Goal: Transaction & Acquisition: Purchase product/service

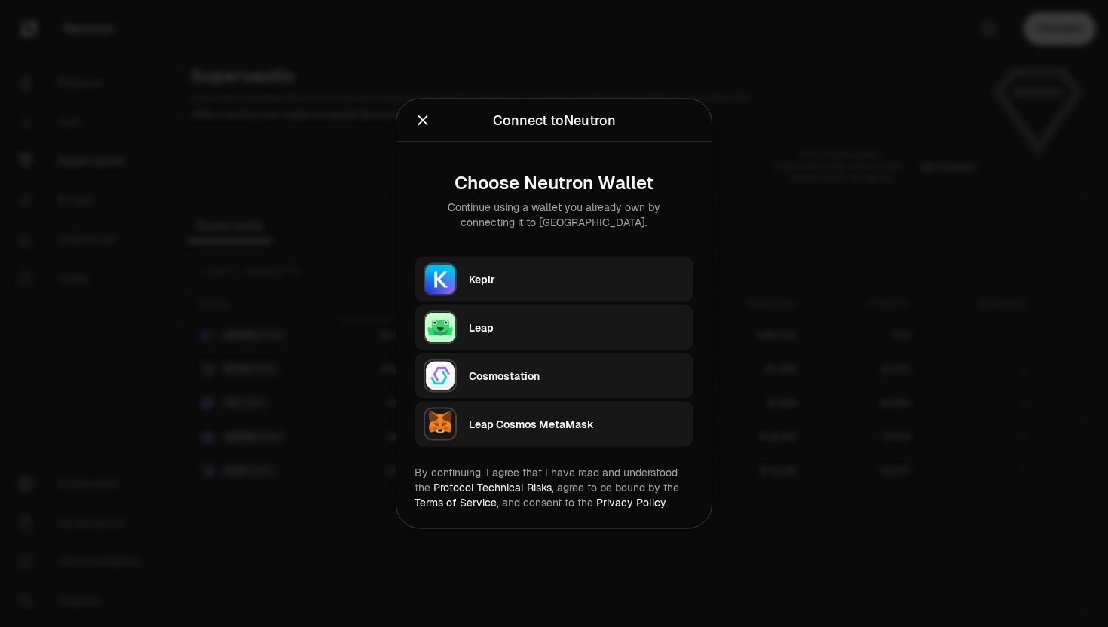
click at [572, 260] on button "Keplr" at bounding box center [553, 279] width 279 height 45
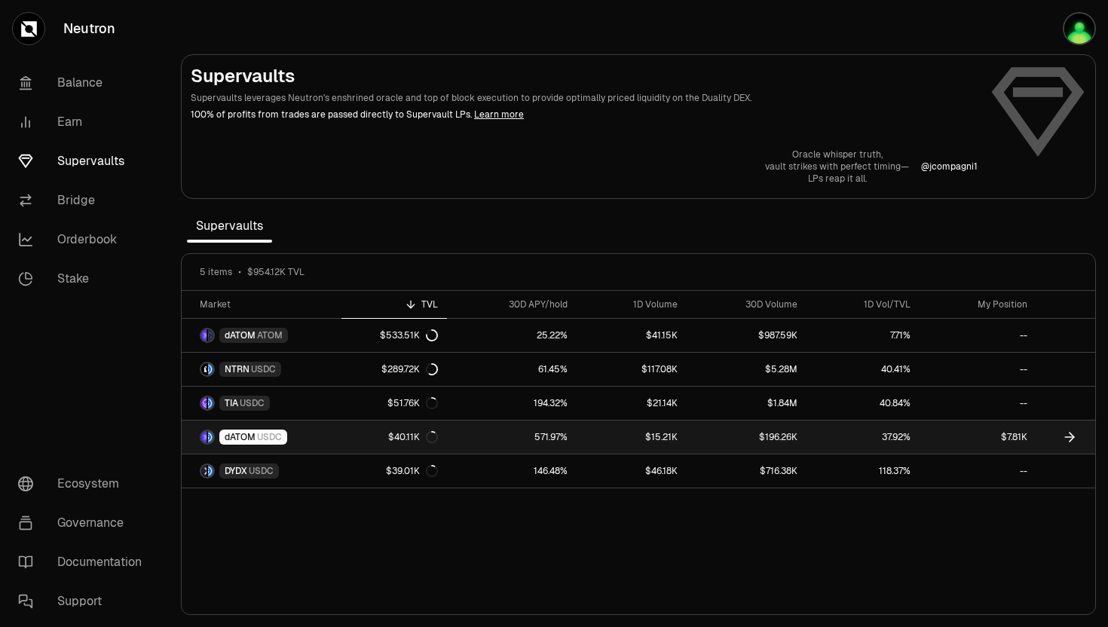
click at [264, 436] on span "USDC" at bounding box center [269, 437] width 25 height 12
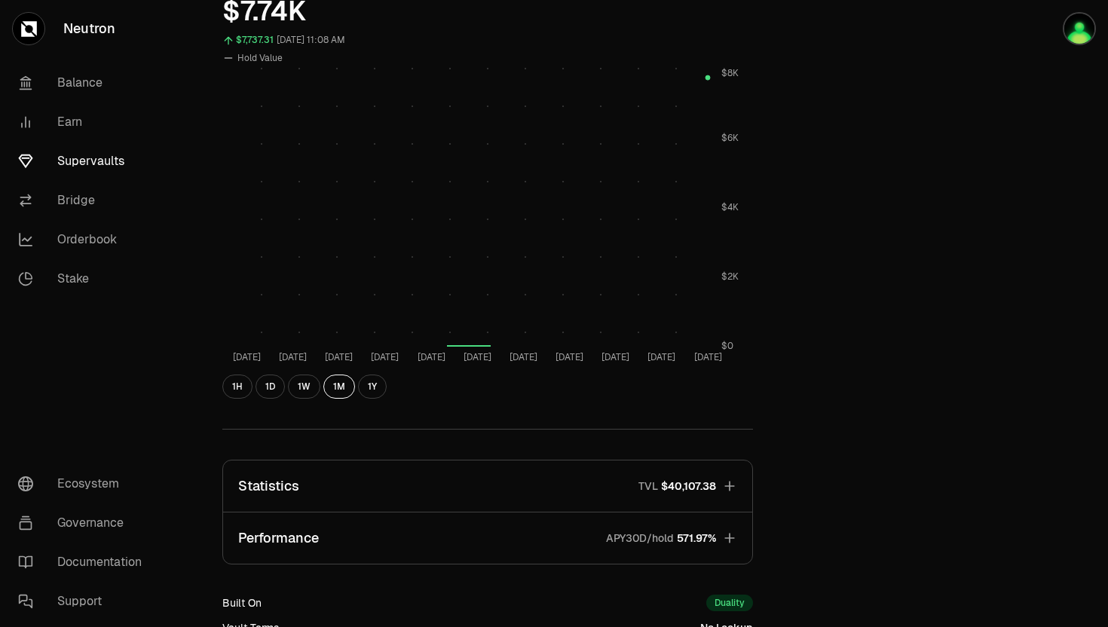
scroll to position [688, 0]
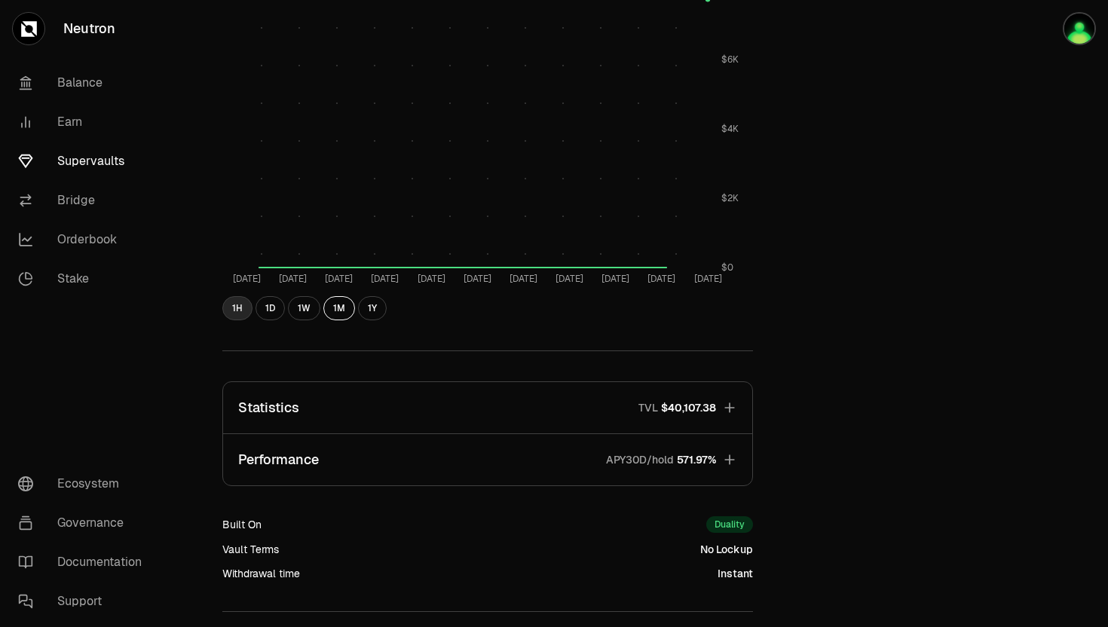
click at [243, 312] on button "1H" at bounding box center [237, 308] width 30 height 24
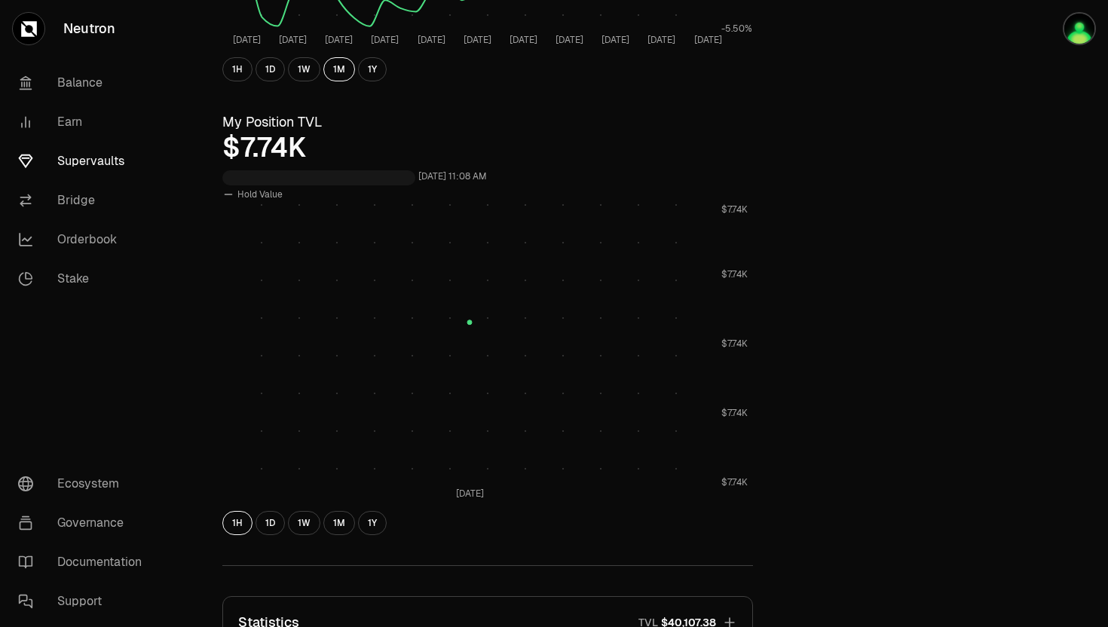
scroll to position [426, 0]
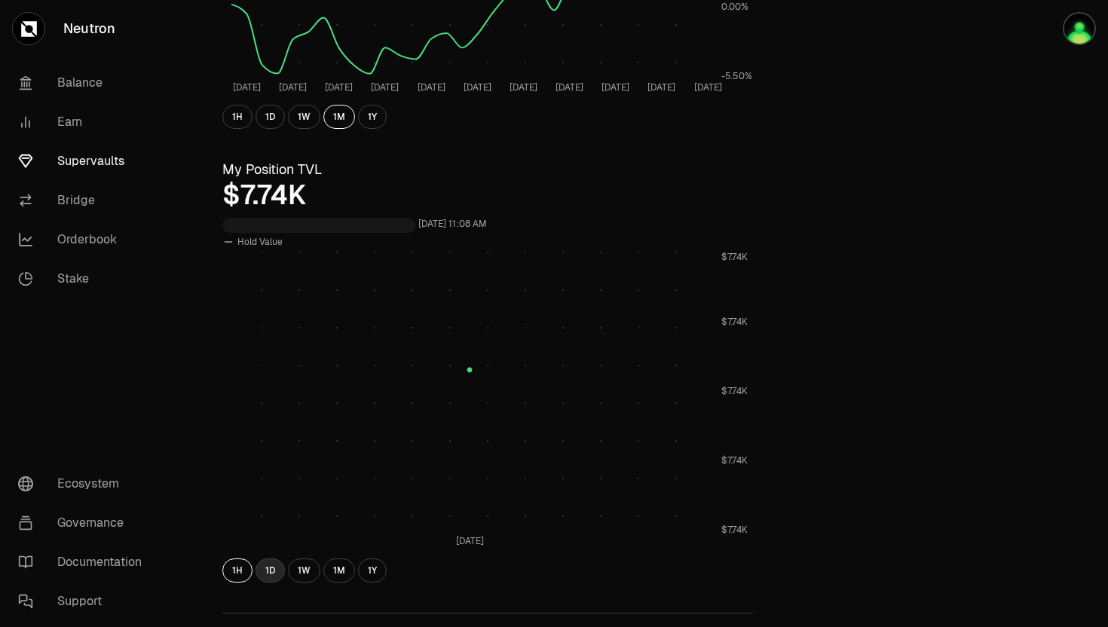
click at [262, 570] on button "1D" at bounding box center [269, 570] width 29 height 24
click at [300, 572] on button "1W" at bounding box center [304, 570] width 32 height 24
click at [223, 569] on button "1H" at bounding box center [237, 570] width 30 height 24
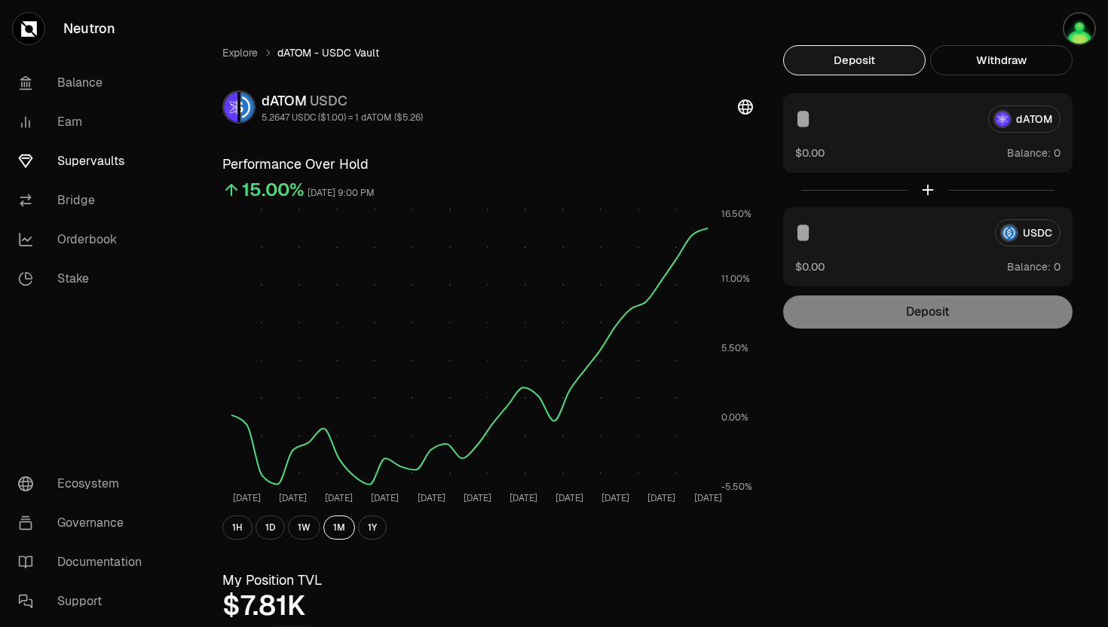
scroll to position [0, 0]
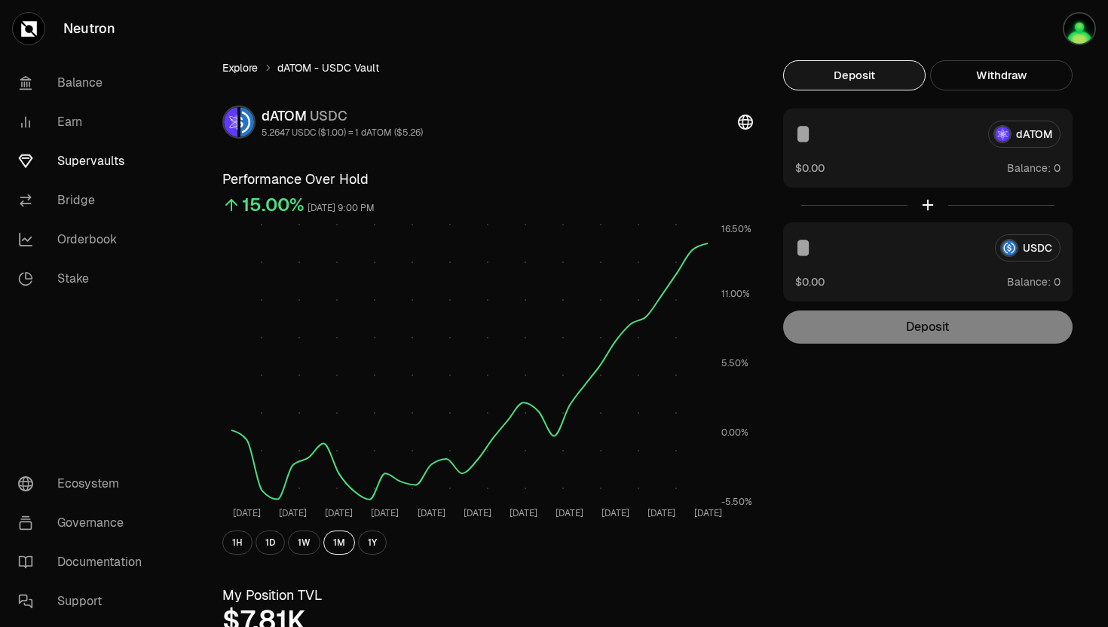
click at [246, 68] on link "Explore" at bounding box center [239, 67] width 35 height 15
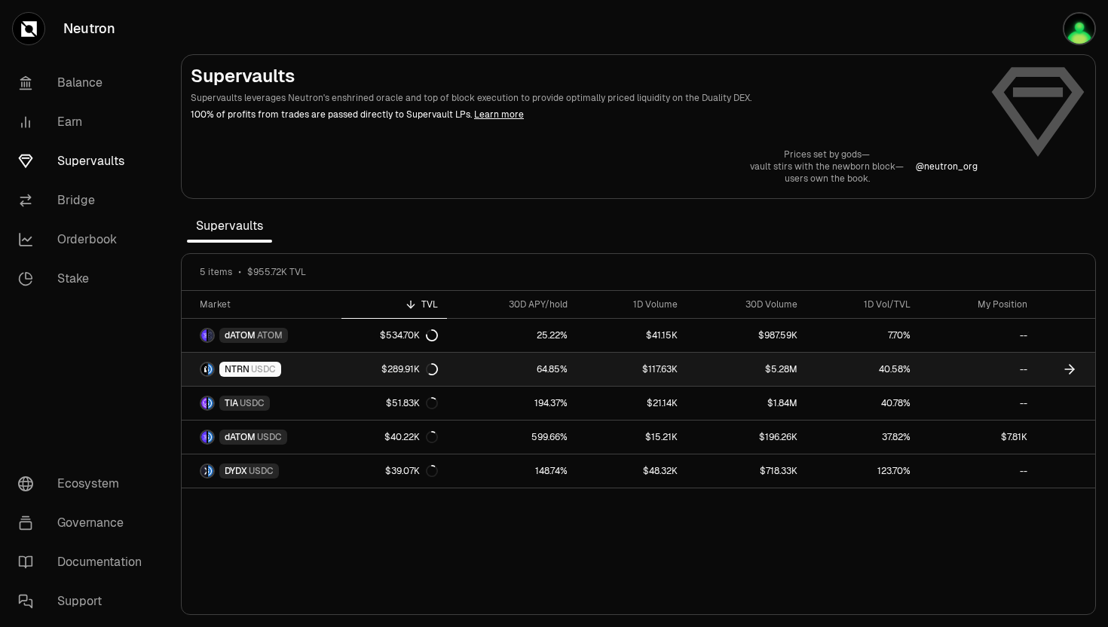
click at [247, 363] on span "NTRN" at bounding box center [237, 369] width 25 height 12
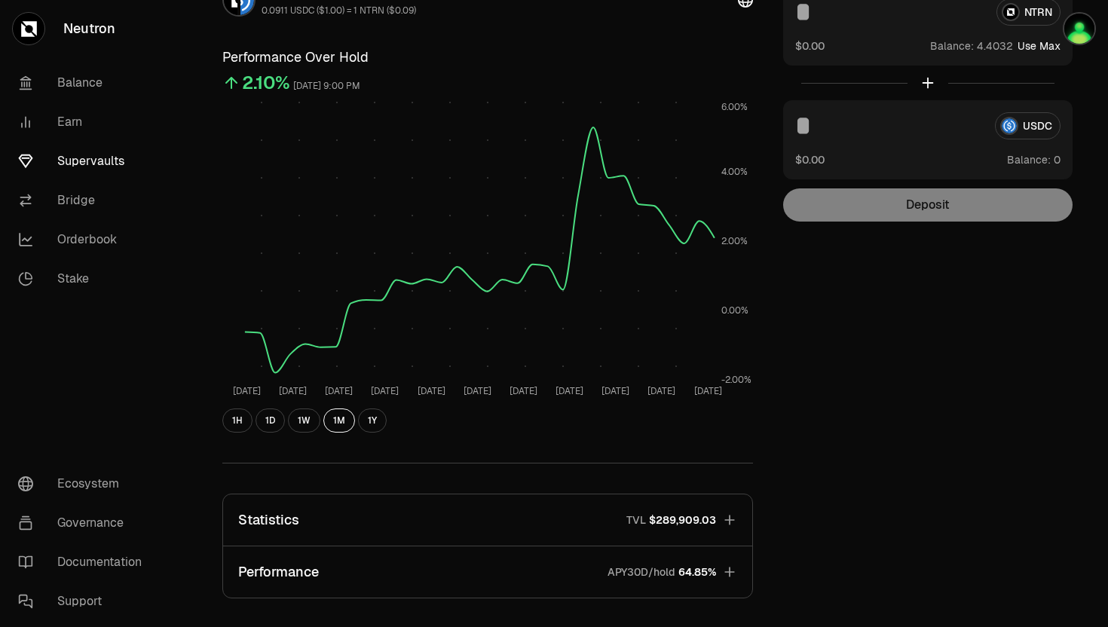
scroll to position [358, 0]
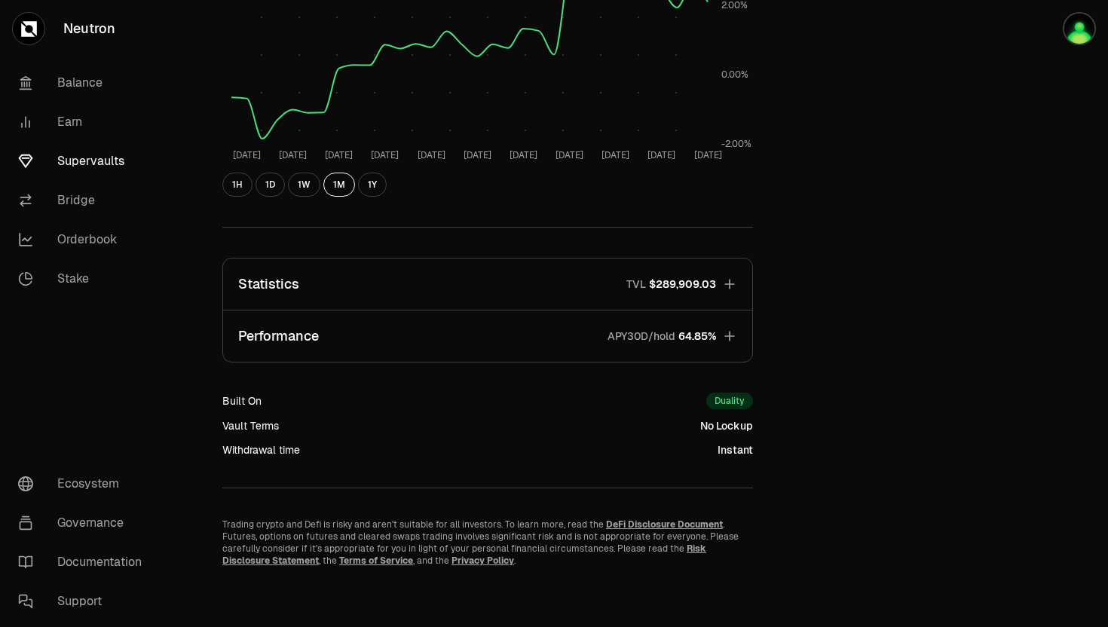
click at [454, 347] on button "Performance APY30D/hold 64.85%" at bounding box center [487, 335] width 529 height 51
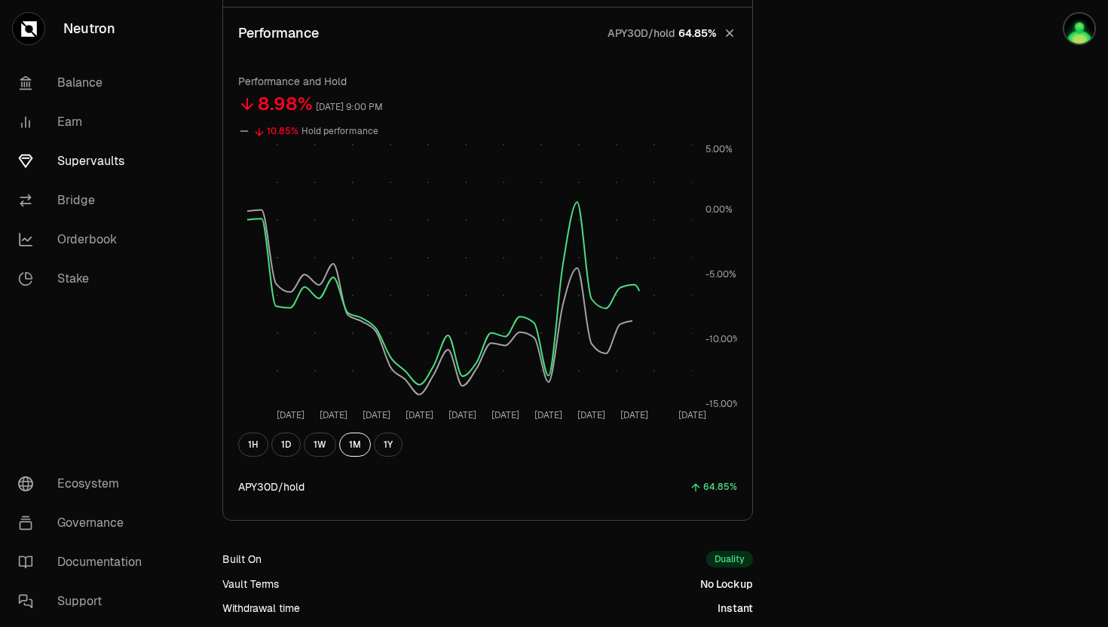
scroll to position [812, 0]
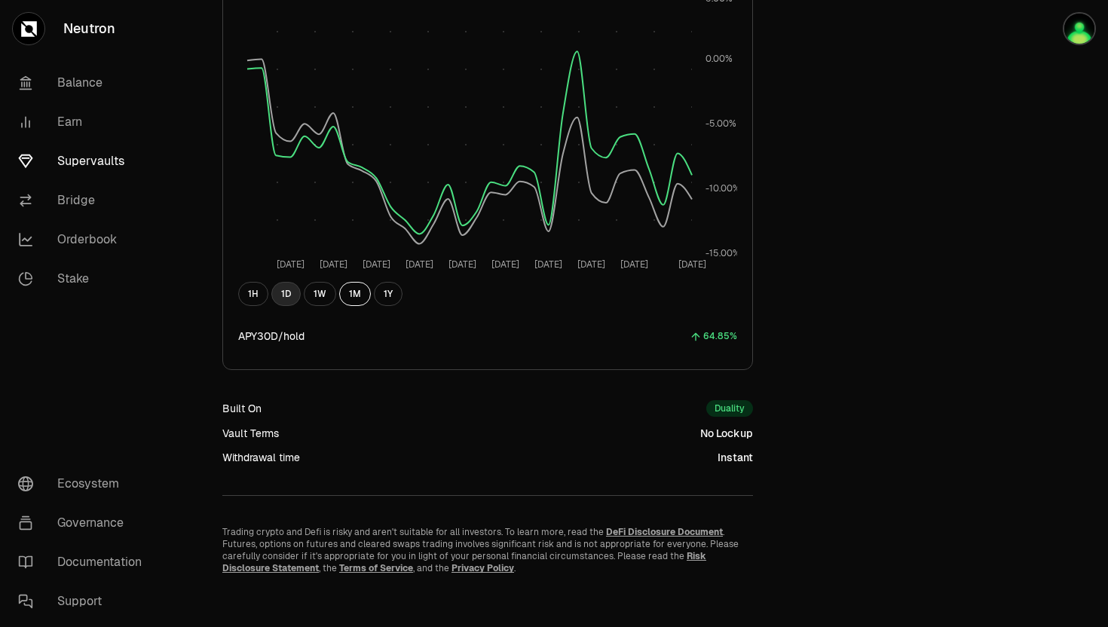
click at [283, 289] on button "1D" at bounding box center [285, 294] width 29 height 24
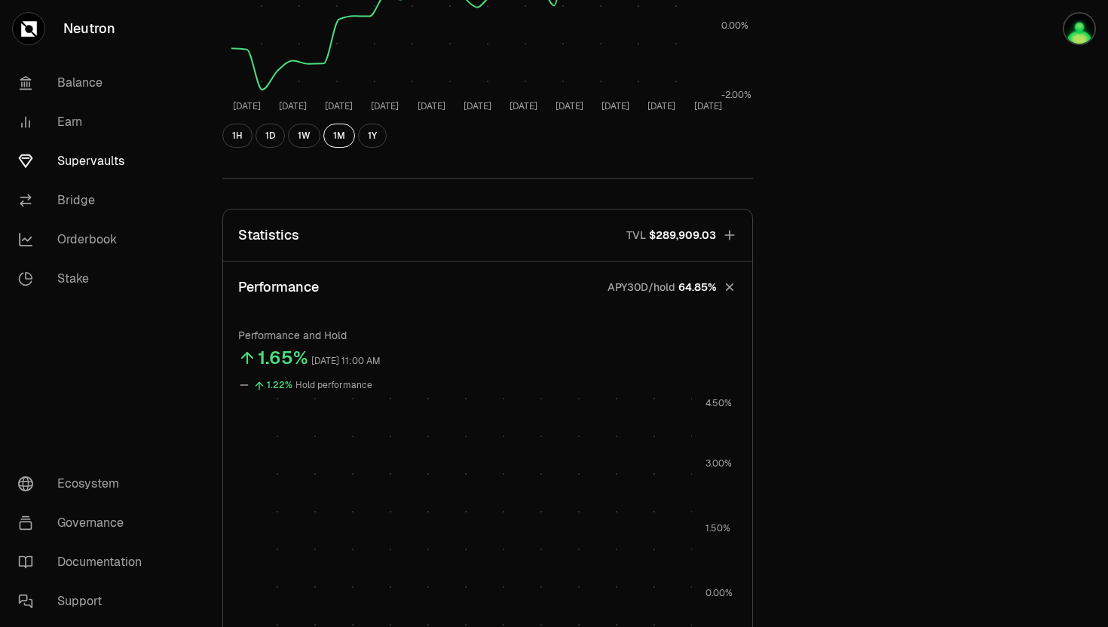
scroll to position [482, 0]
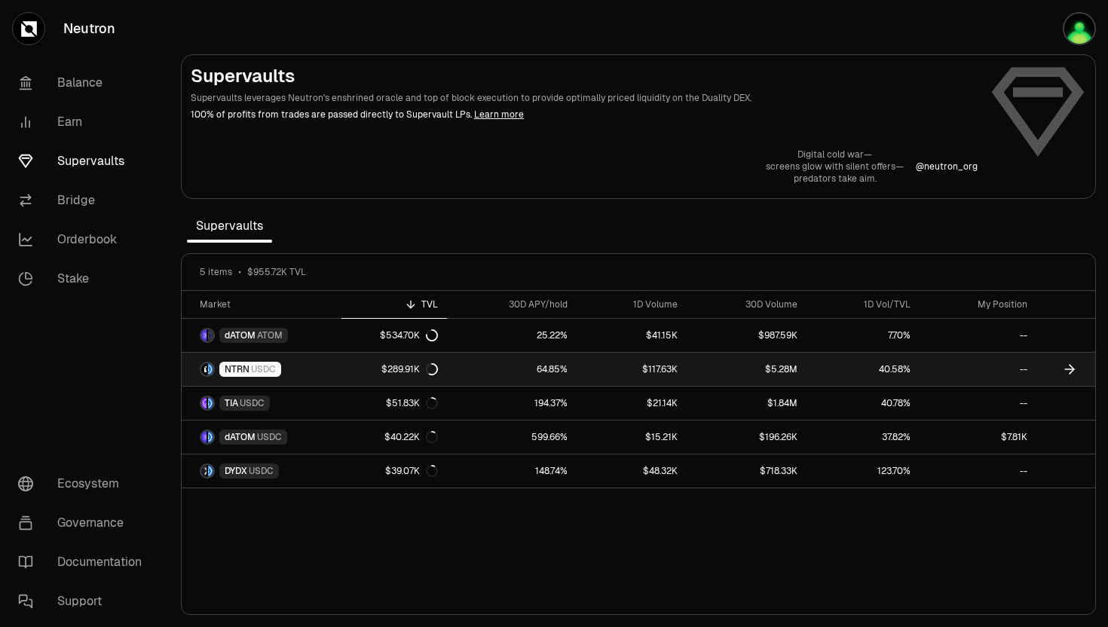
click at [240, 368] on span "NTRN" at bounding box center [237, 369] width 25 height 12
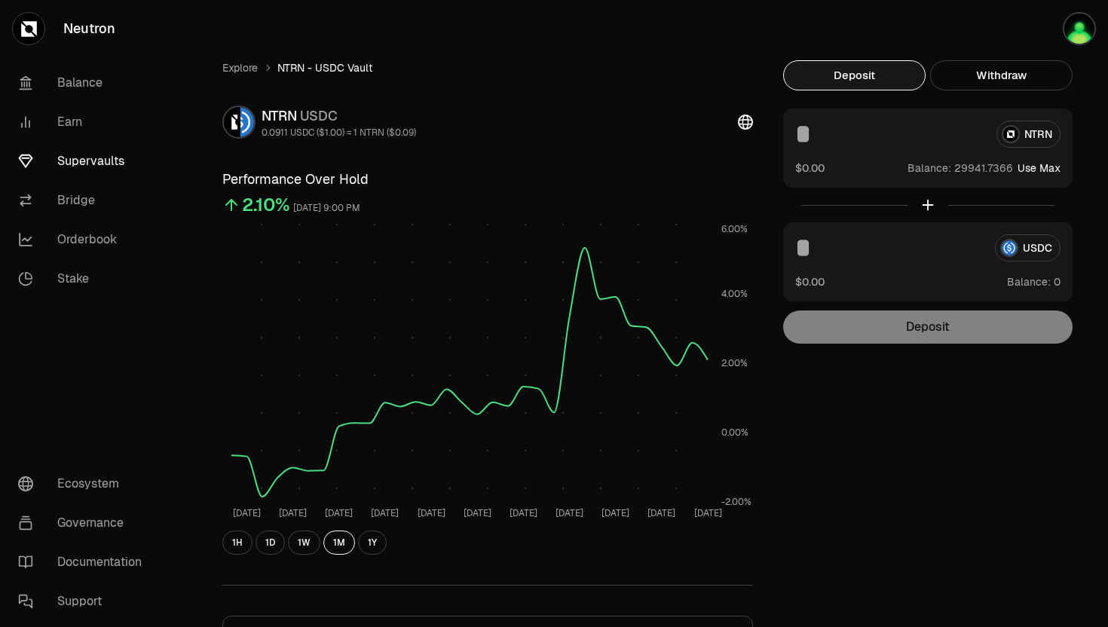
click at [1037, 169] on button "Use Max" at bounding box center [1038, 168] width 43 height 15
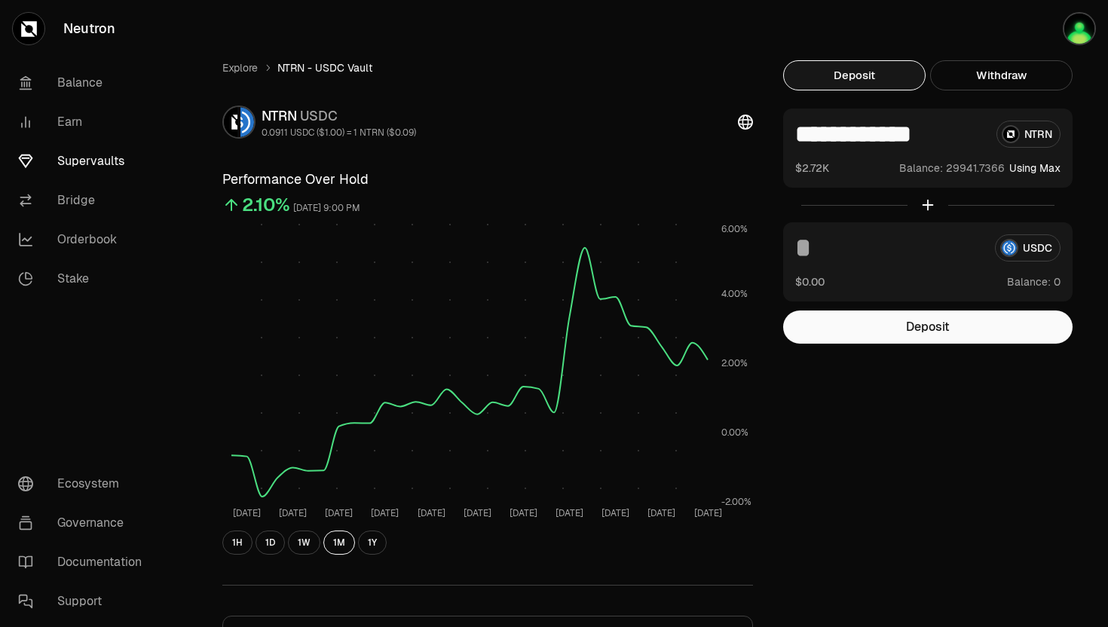
drag, startPoint x: 858, startPoint y: 135, endPoint x: 976, endPoint y: 139, distance: 118.4
click at [976, 139] on input "**********" at bounding box center [889, 134] width 189 height 27
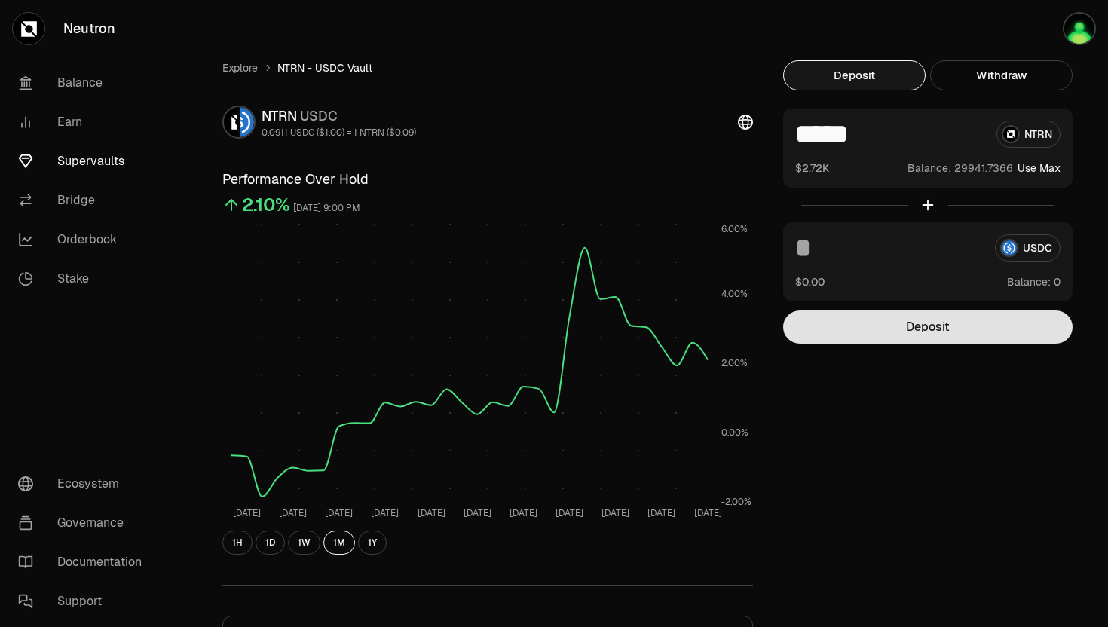
type input "*****"
click at [880, 332] on button "Deposit" at bounding box center [927, 326] width 289 height 33
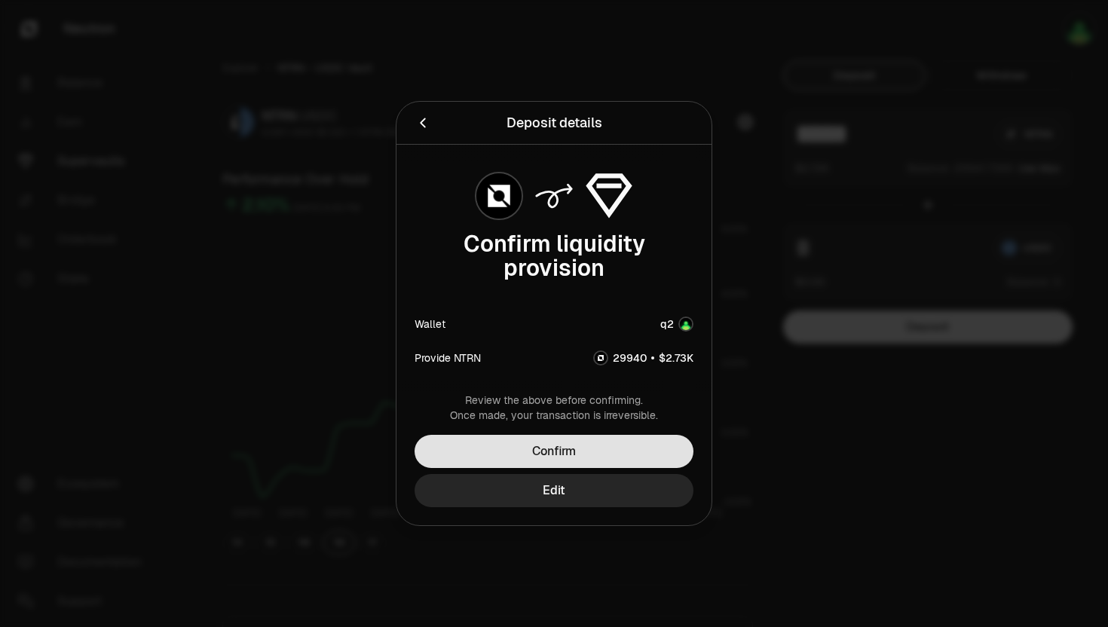
click at [594, 454] on button "Confirm" at bounding box center [553, 451] width 279 height 33
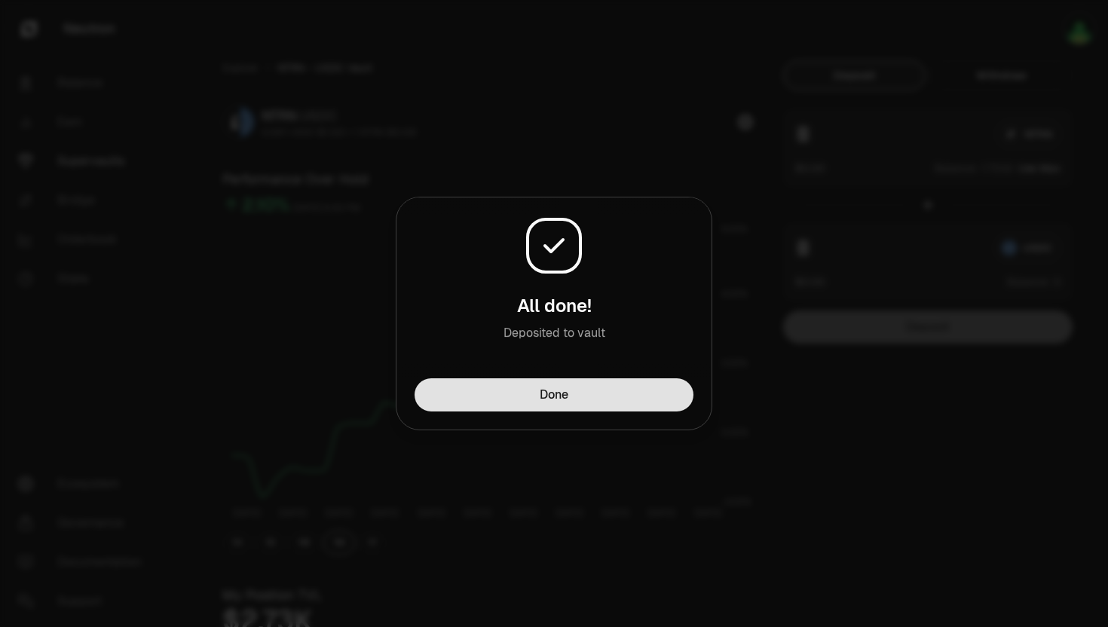
click at [491, 406] on button "Done" at bounding box center [553, 394] width 279 height 33
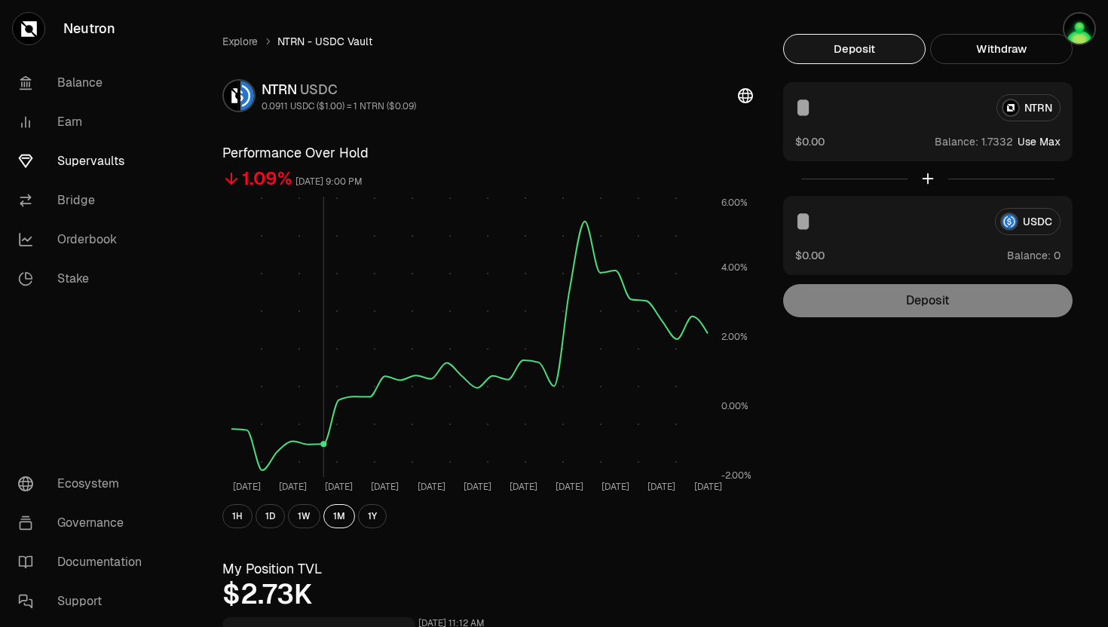
scroll to position [28, 0]
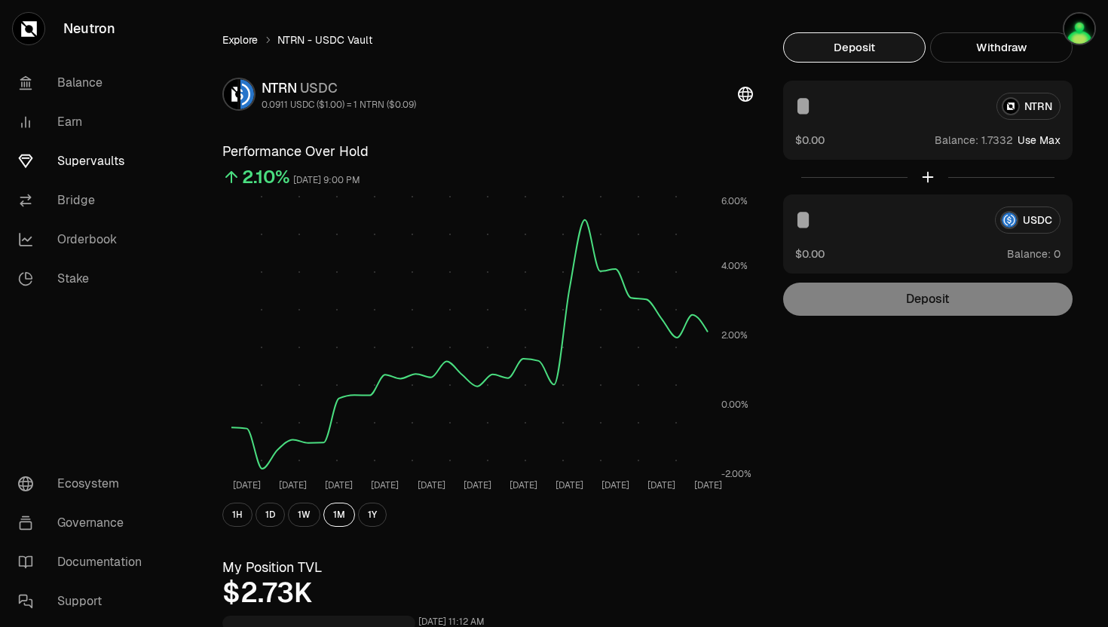
click at [242, 43] on link "Explore" at bounding box center [239, 39] width 35 height 15
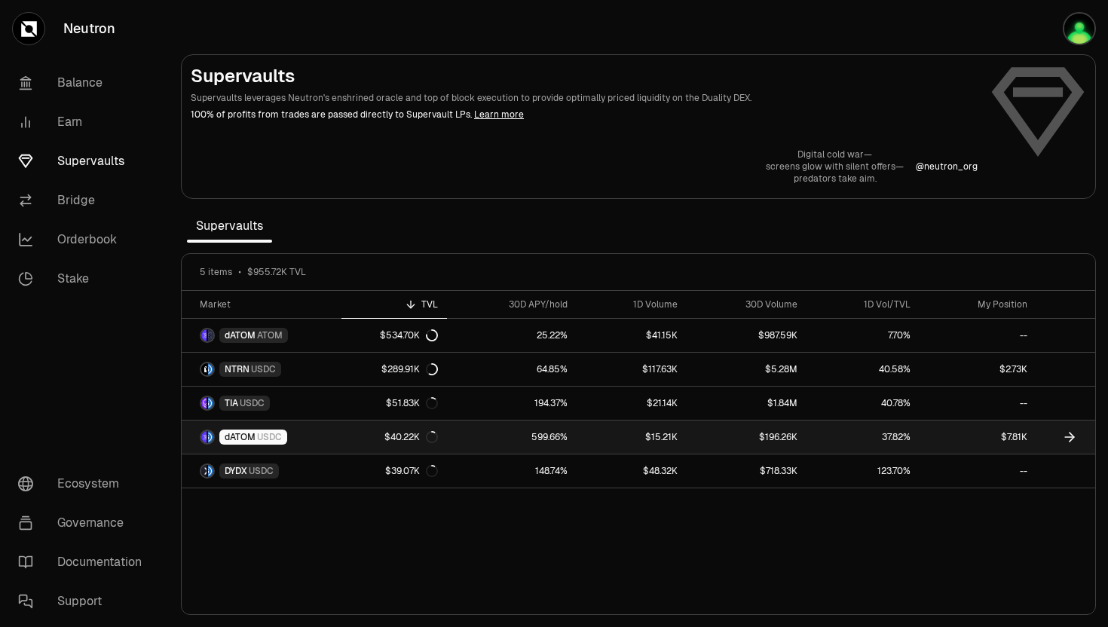
click at [253, 441] on span "dATOM" at bounding box center [240, 437] width 31 height 12
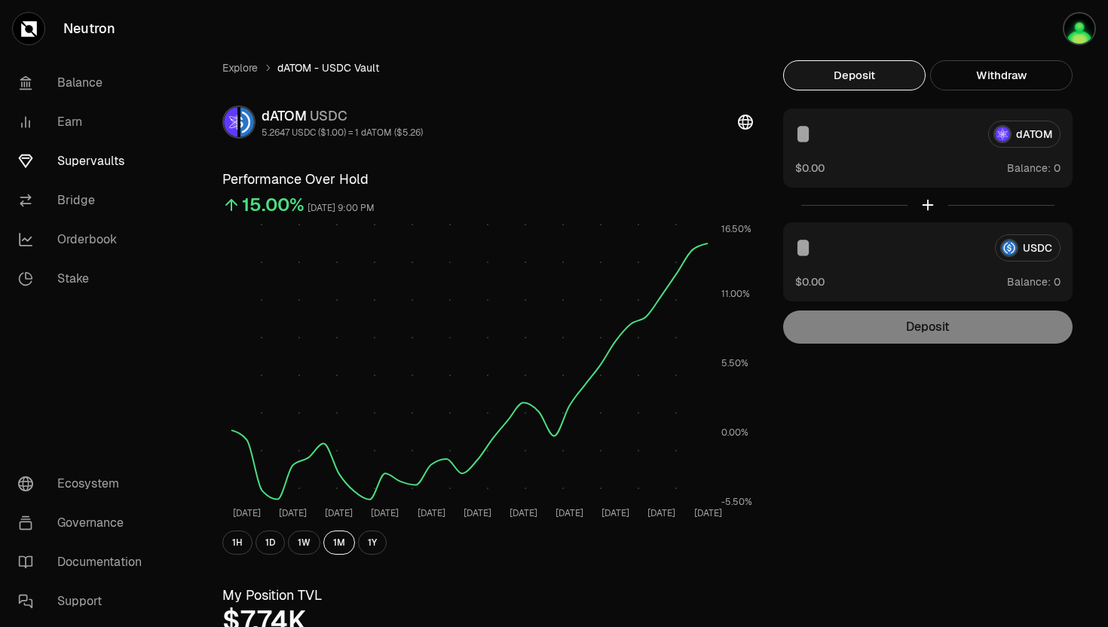
click at [880, 253] on input at bounding box center [889, 247] width 188 height 27
click at [889, 127] on input at bounding box center [885, 134] width 181 height 27
click at [1038, 170] on button "Use Max" at bounding box center [1038, 168] width 43 height 15
type input "**********"
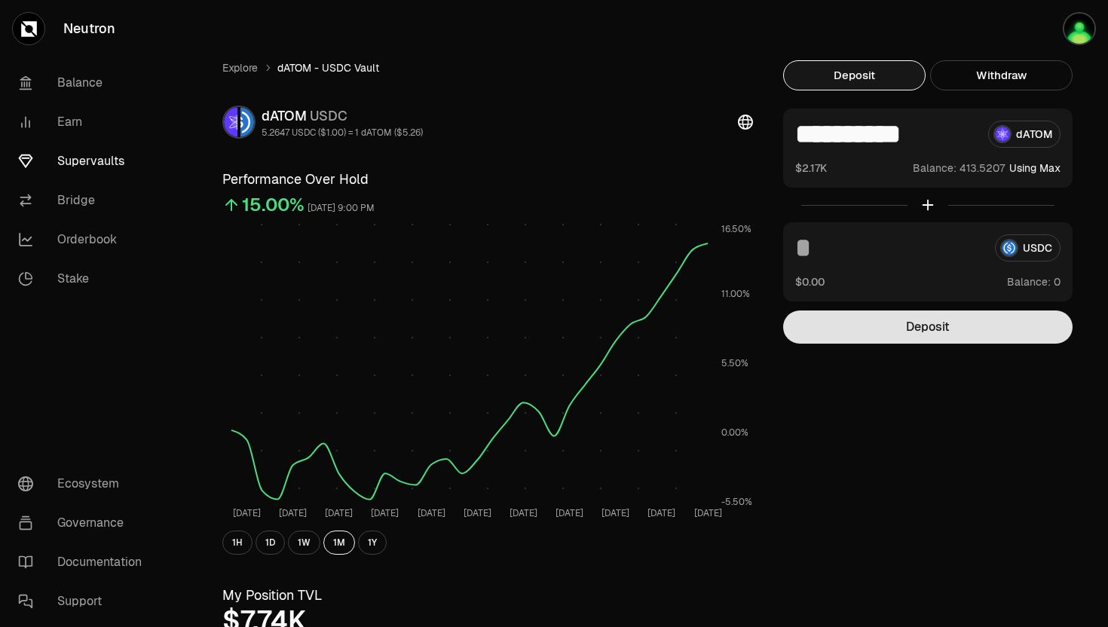
click at [900, 326] on button "Deposit" at bounding box center [927, 326] width 289 height 33
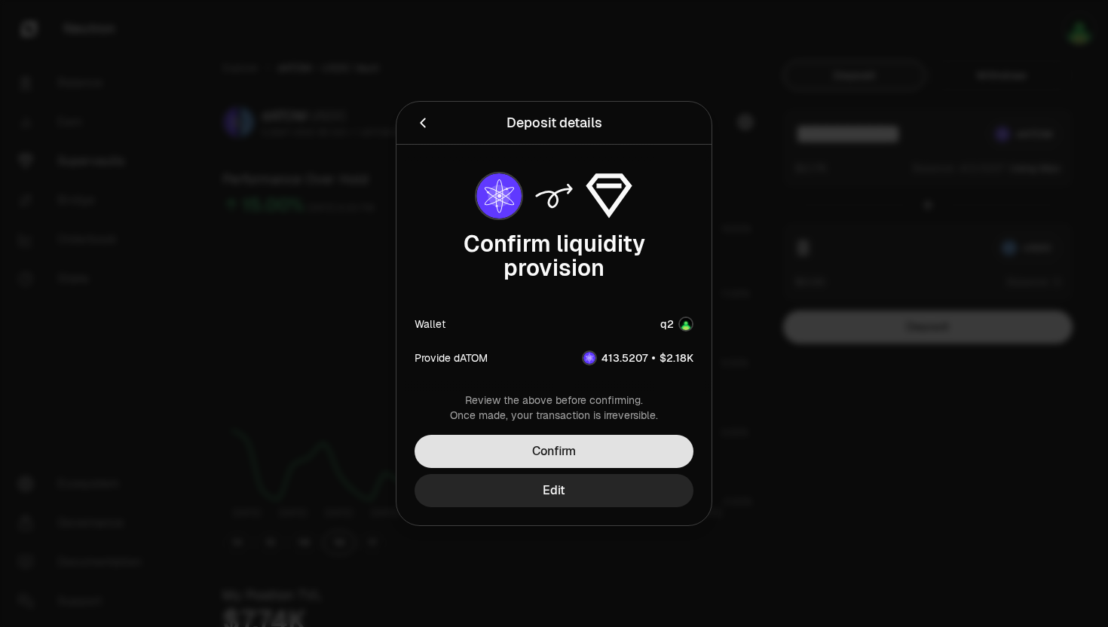
click at [567, 453] on button "Confirm" at bounding box center [553, 451] width 279 height 33
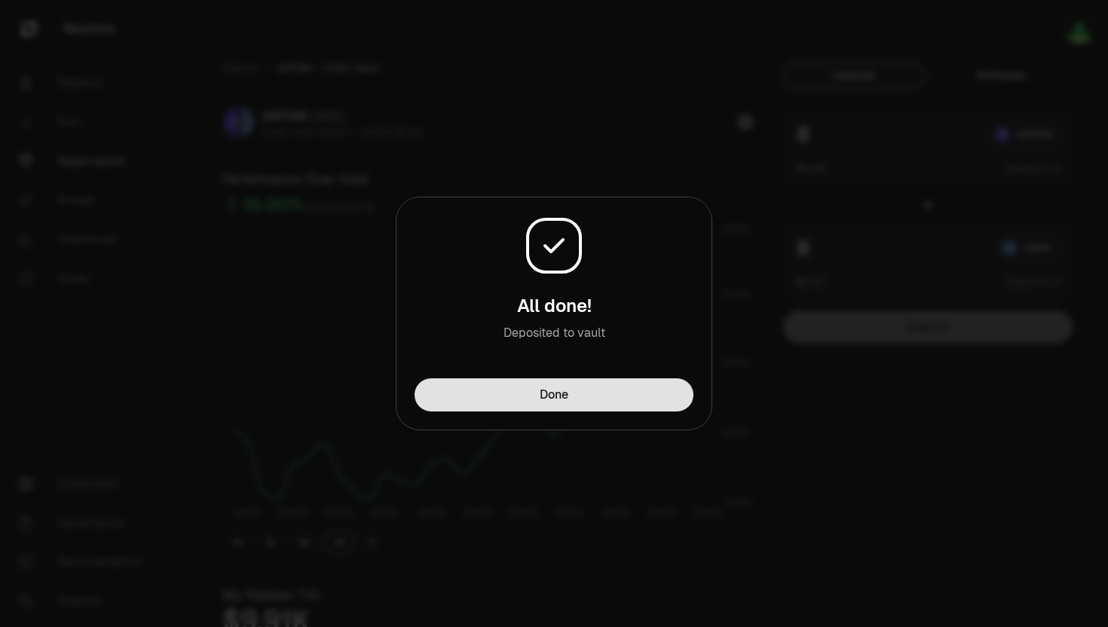
click at [576, 384] on button "Done" at bounding box center [553, 394] width 279 height 33
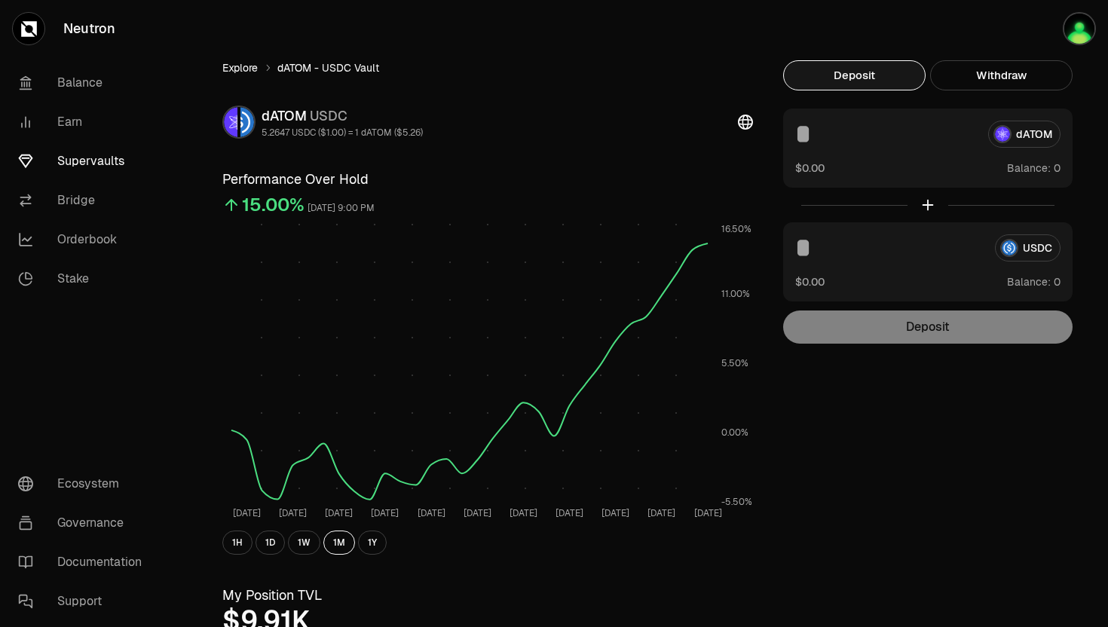
click at [252, 66] on link "Explore" at bounding box center [239, 67] width 35 height 15
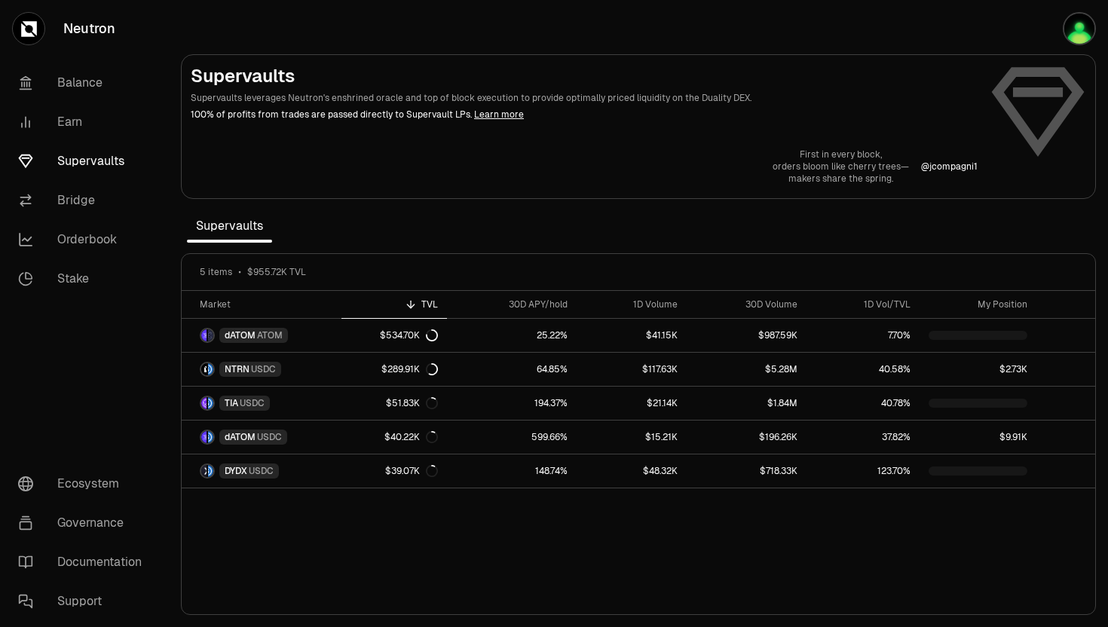
click at [234, 65] on h2 "Supervaults" at bounding box center [584, 76] width 787 height 24
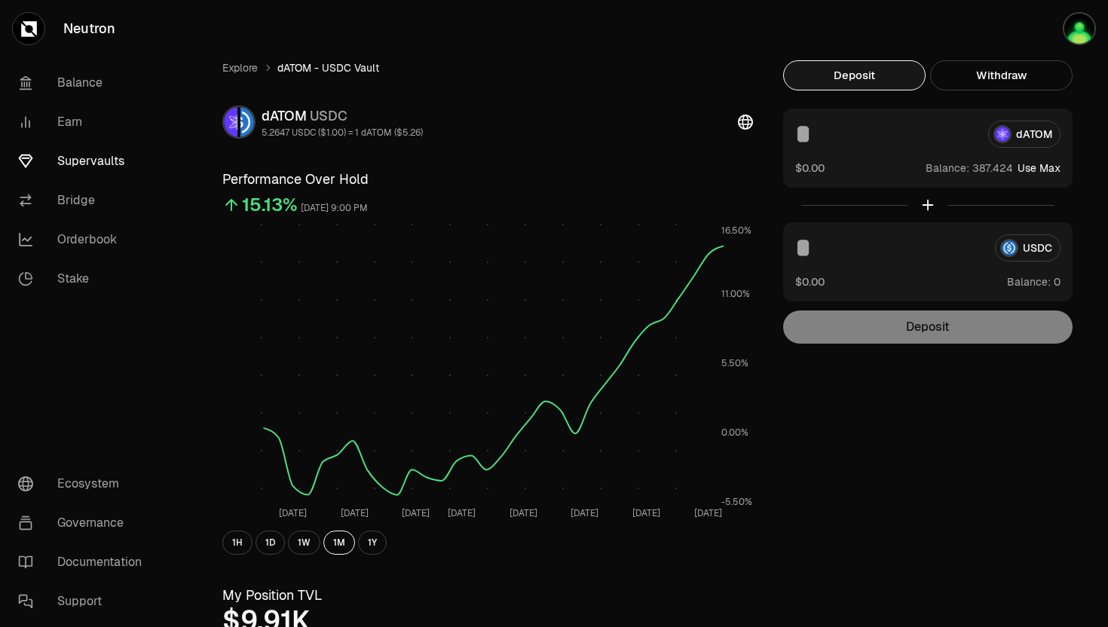
click at [1035, 166] on button "Use Max" at bounding box center [1038, 168] width 43 height 15
type input "**********"
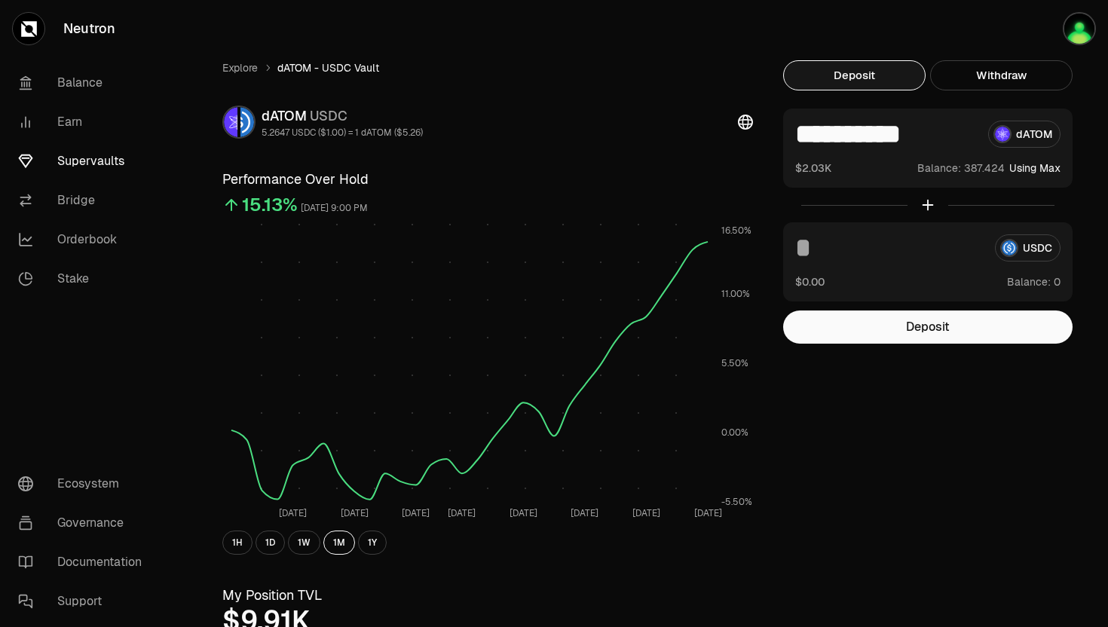
click at [898, 338] on button "Deposit" at bounding box center [927, 326] width 289 height 33
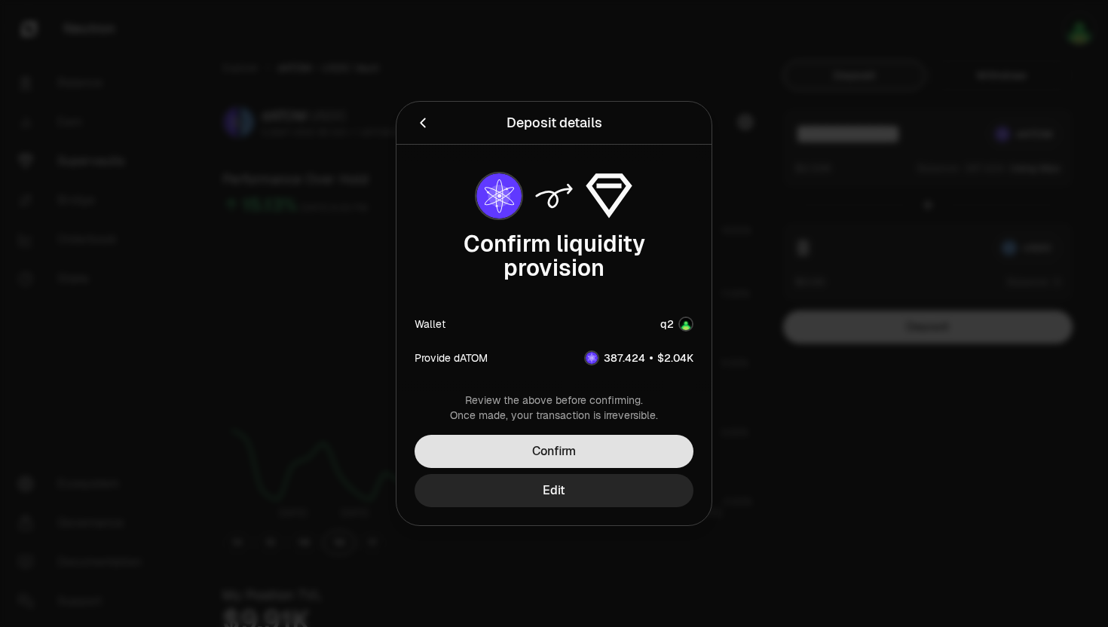
click at [581, 451] on button "Confirm" at bounding box center [553, 451] width 279 height 33
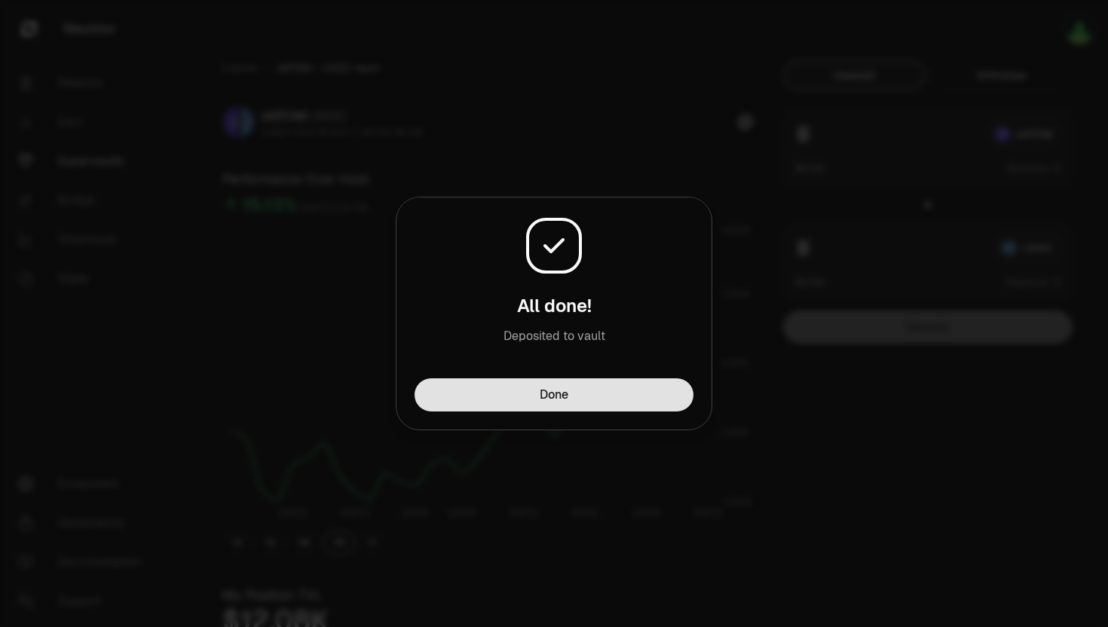
click at [540, 399] on button "Done" at bounding box center [553, 394] width 279 height 33
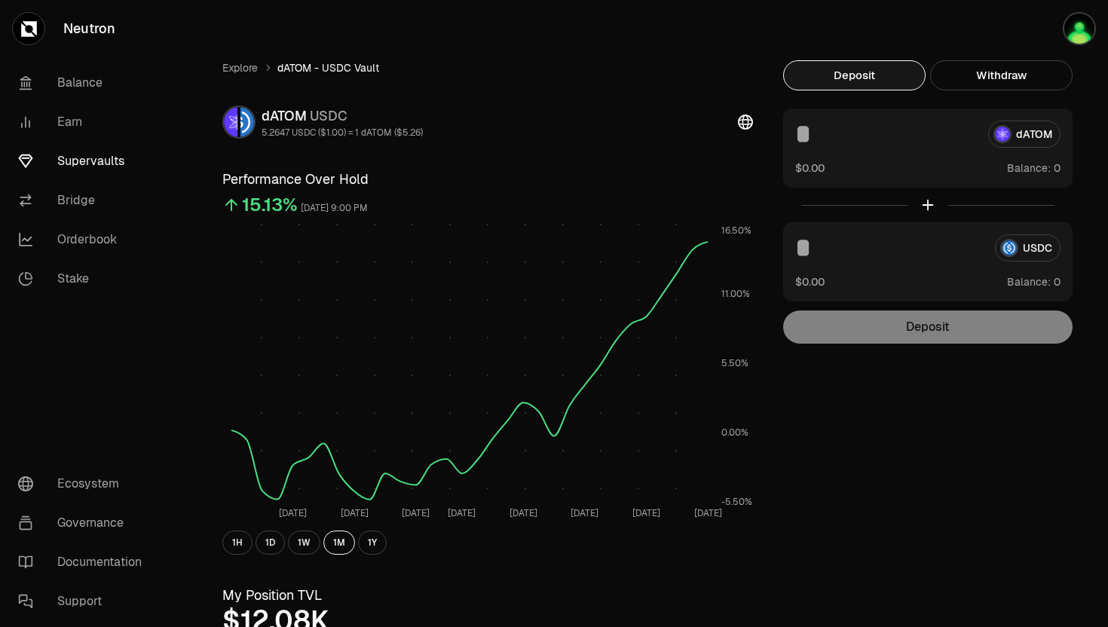
click at [961, 252] on input at bounding box center [889, 247] width 188 height 27
click at [1020, 167] on button "Use Max" at bounding box center [1038, 168] width 43 height 15
type input "**********"
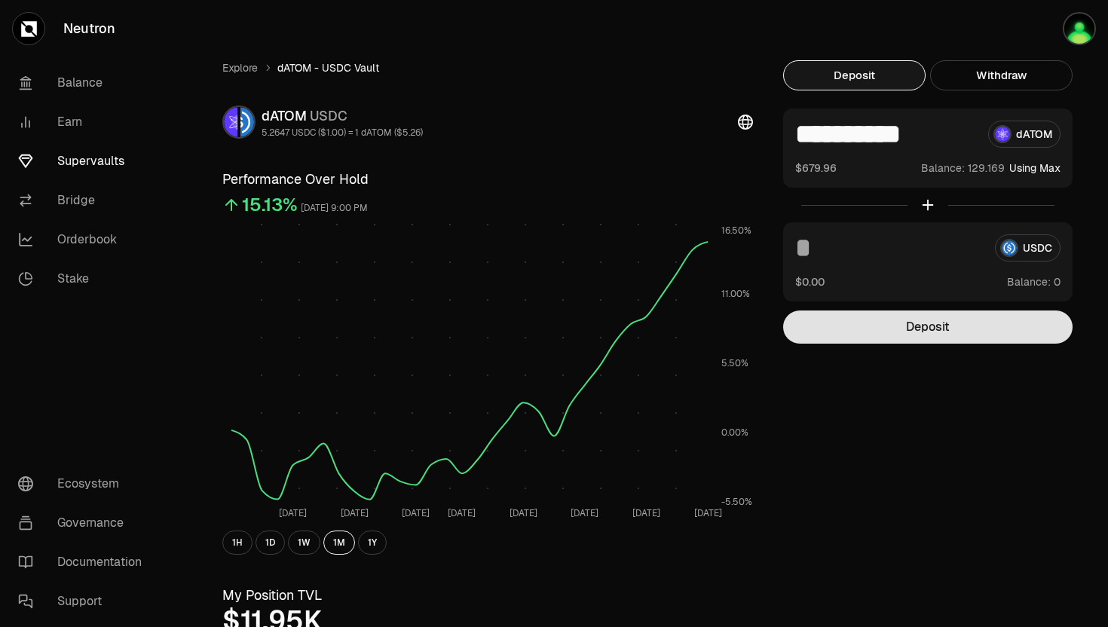
click at [877, 326] on button "Deposit" at bounding box center [927, 326] width 289 height 33
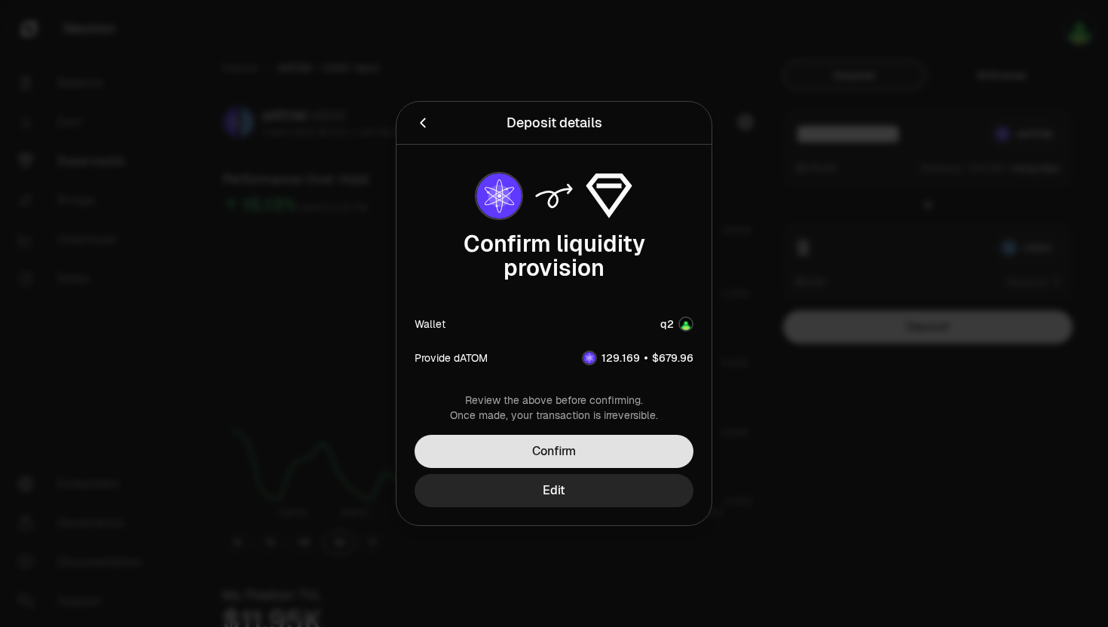
click at [567, 446] on button "Confirm" at bounding box center [553, 451] width 279 height 33
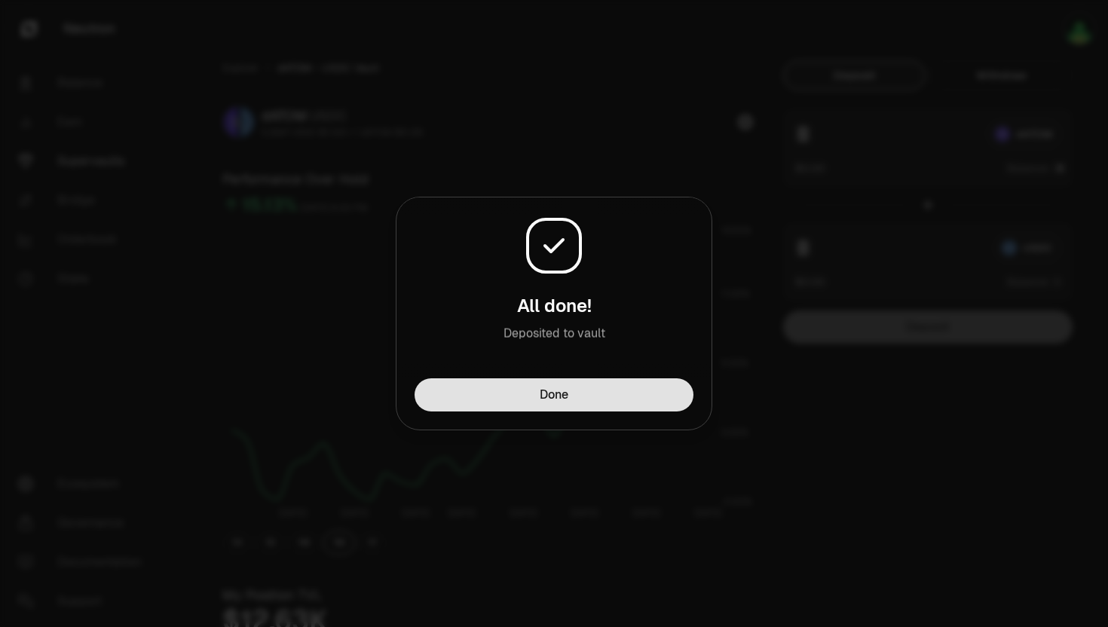
click at [549, 385] on button "Done" at bounding box center [553, 394] width 279 height 33
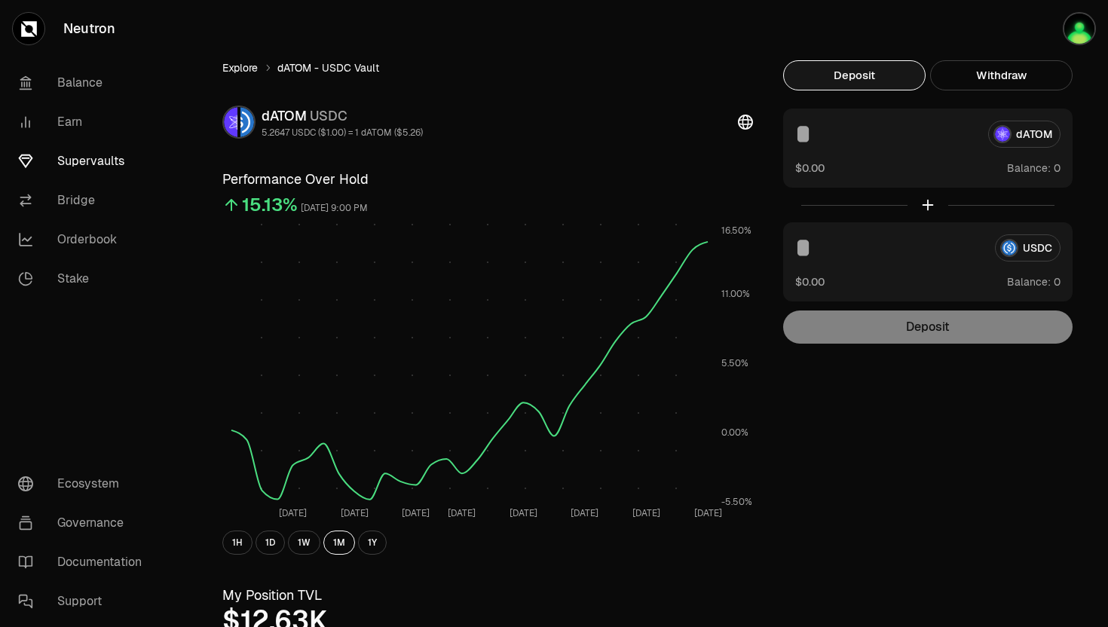
click at [252, 67] on link "Explore" at bounding box center [239, 67] width 35 height 15
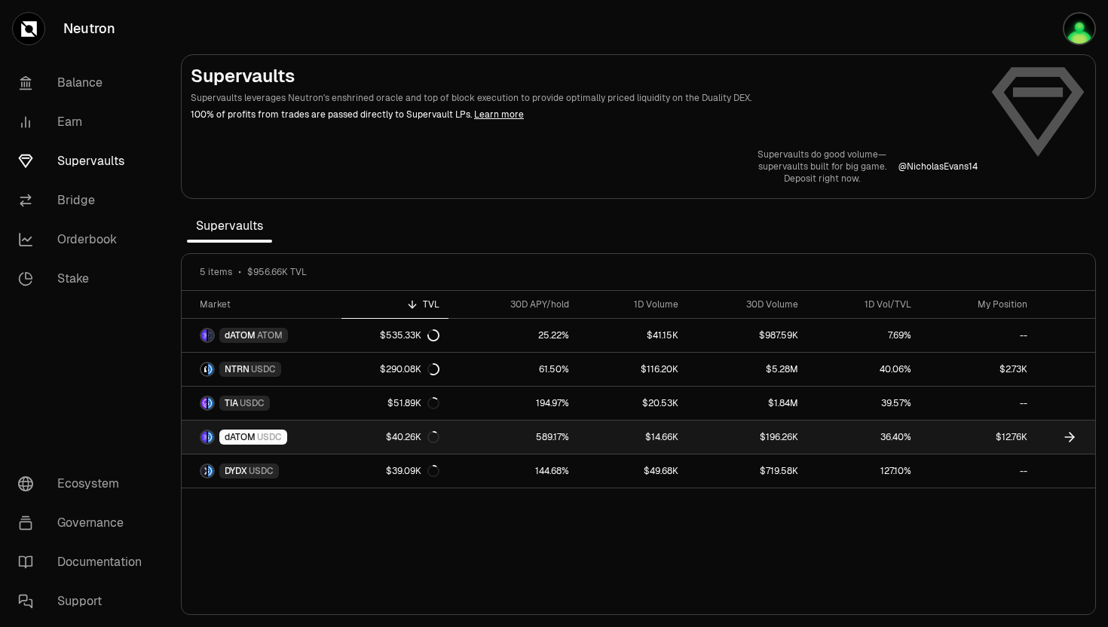
click at [1010, 439] on link "$12.76K" at bounding box center [978, 436] width 117 height 33
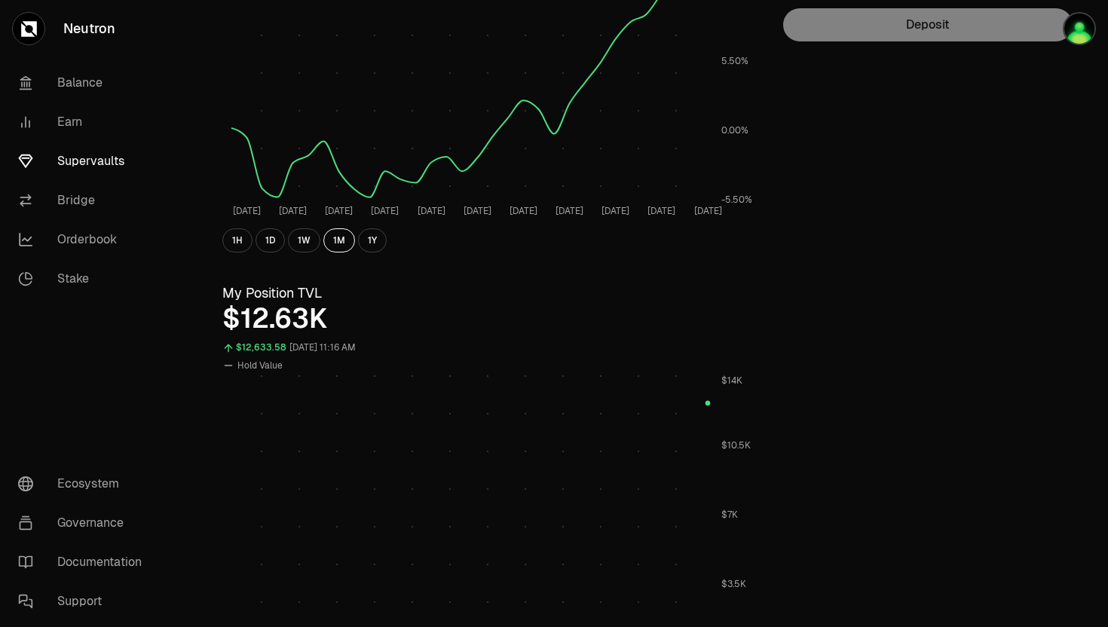
scroll to position [514, 0]
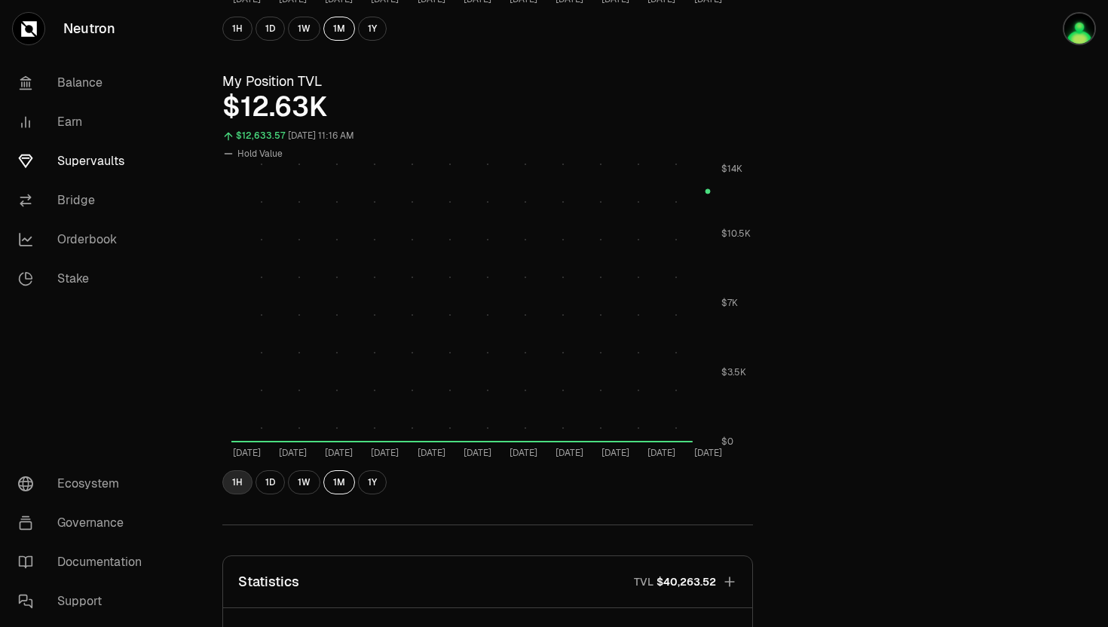
click at [236, 482] on button "1H" at bounding box center [237, 482] width 30 height 24
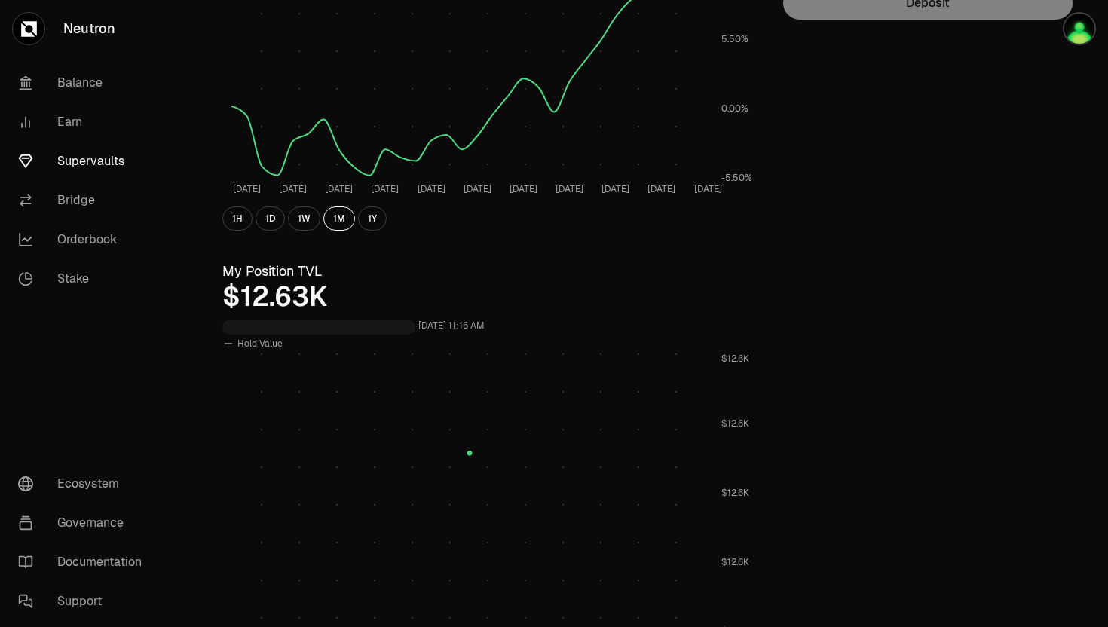
scroll to position [0, 0]
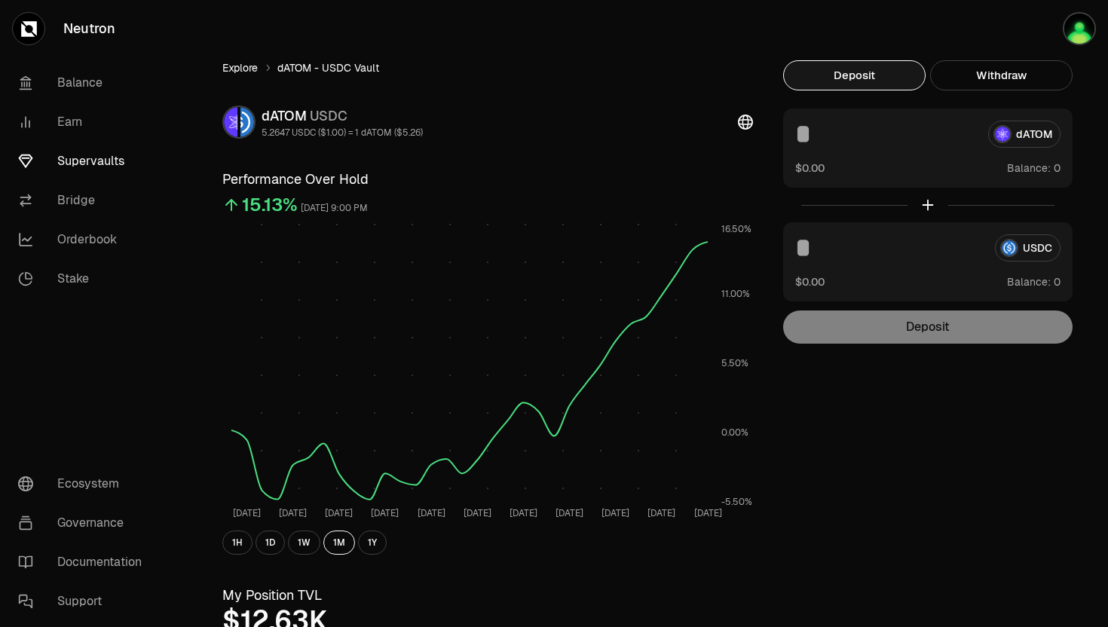
click at [240, 69] on link "Explore" at bounding box center [239, 67] width 35 height 15
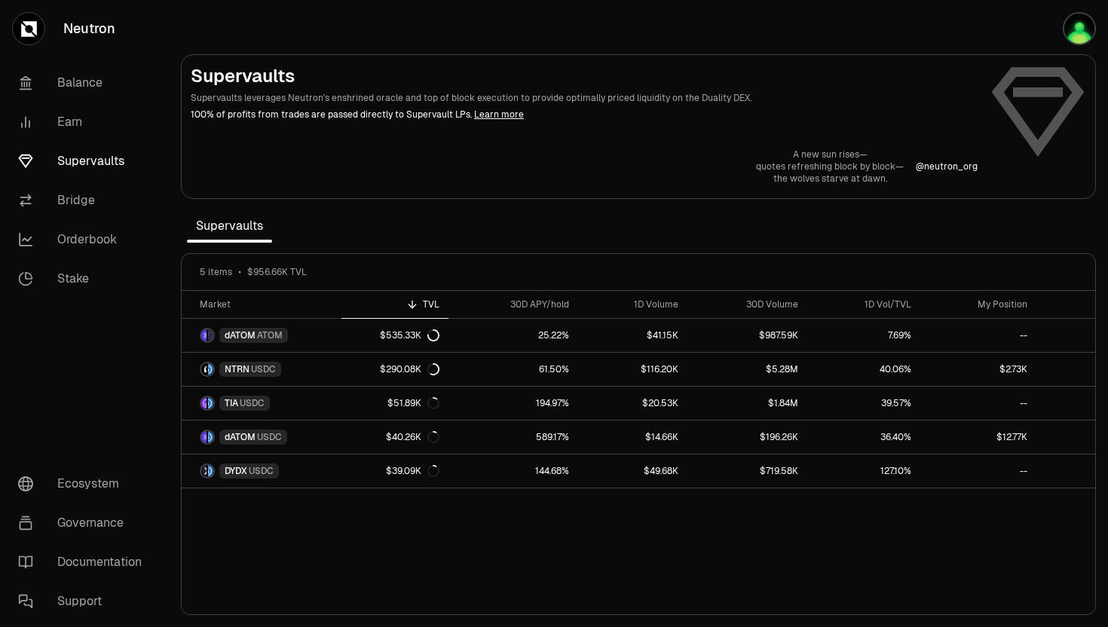
click at [475, 118] on link "Learn more" at bounding box center [499, 115] width 50 height 12
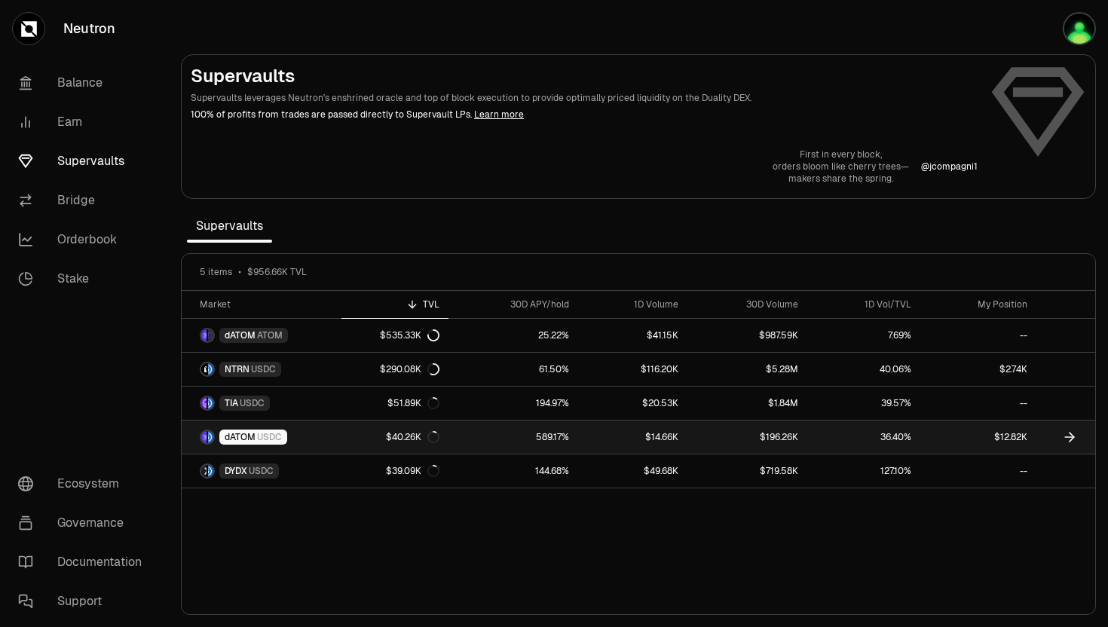
click at [261, 433] on span "USDC" at bounding box center [269, 437] width 25 height 12
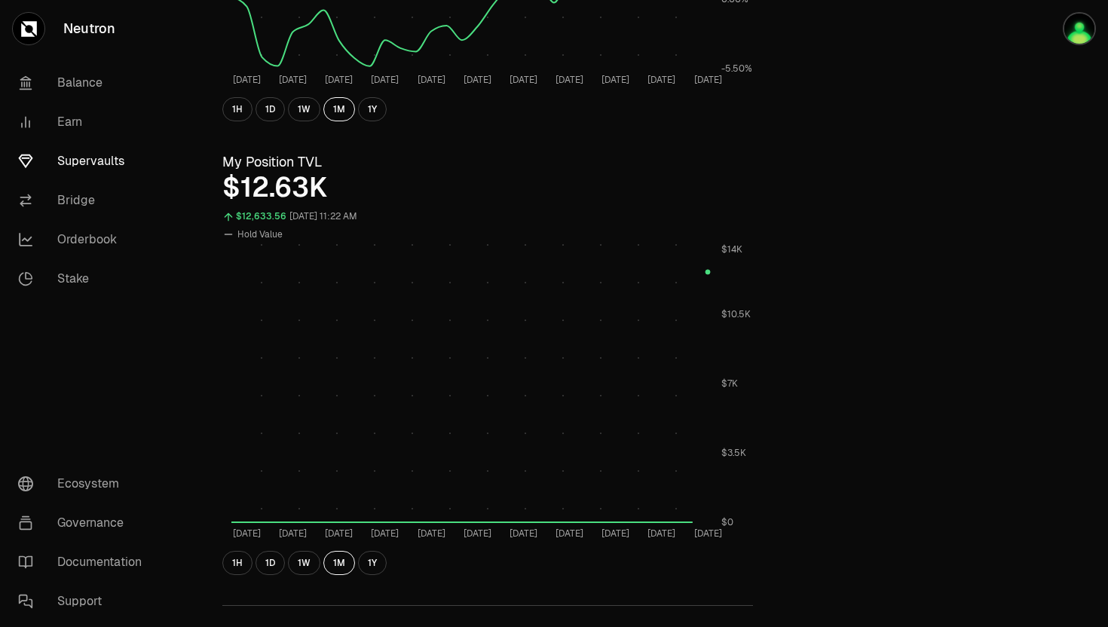
scroll to position [465, 0]
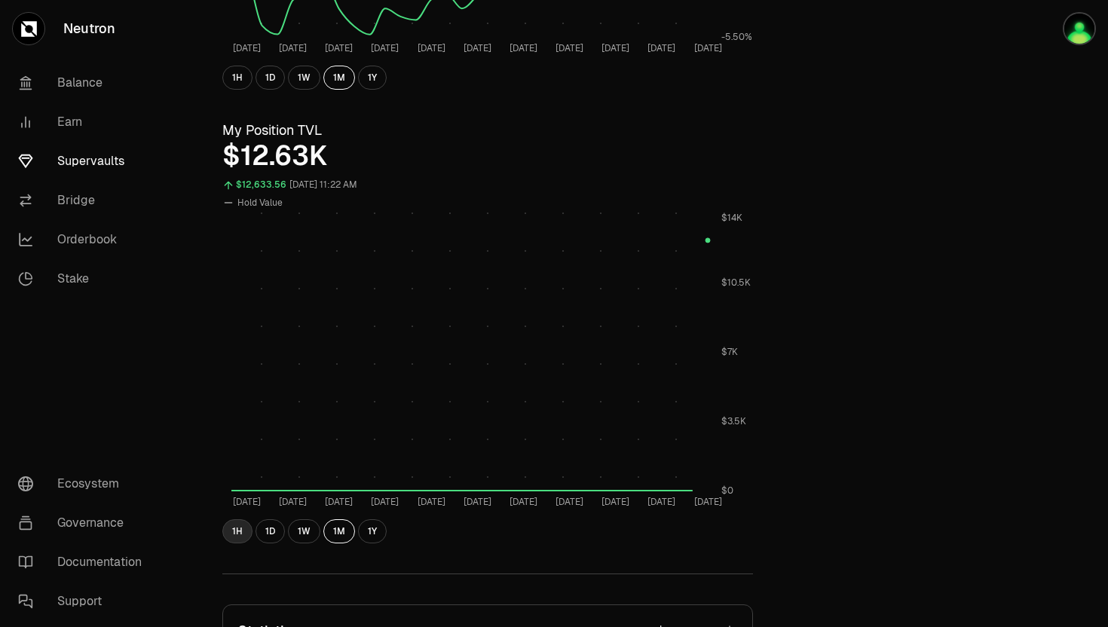
click at [234, 525] on button "1H" at bounding box center [237, 531] width 30 height 24
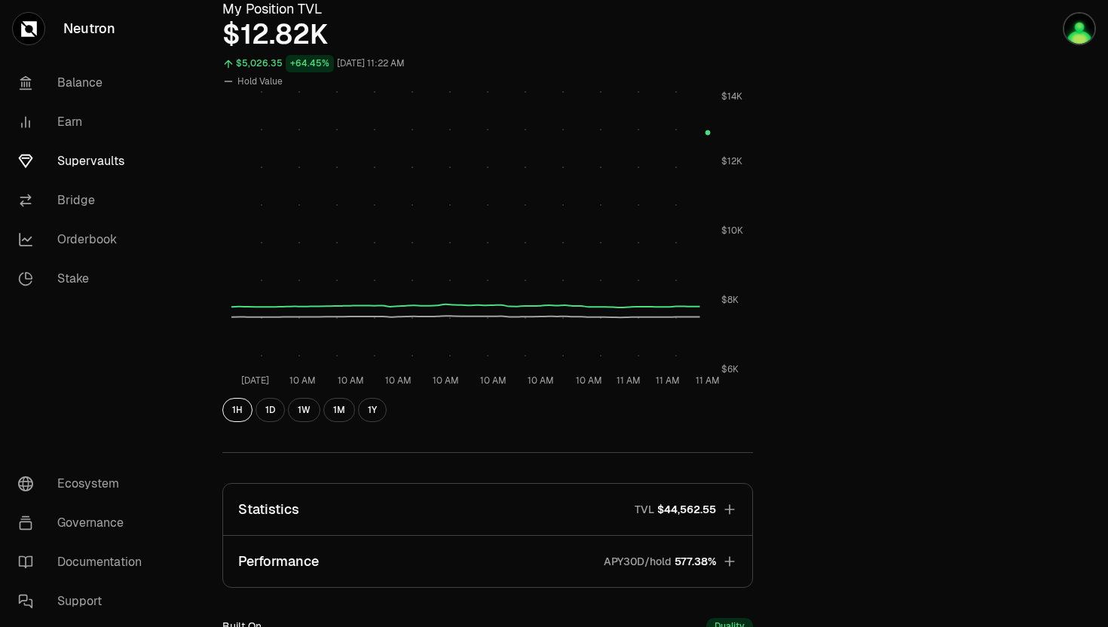
scroll to position [812, 0]
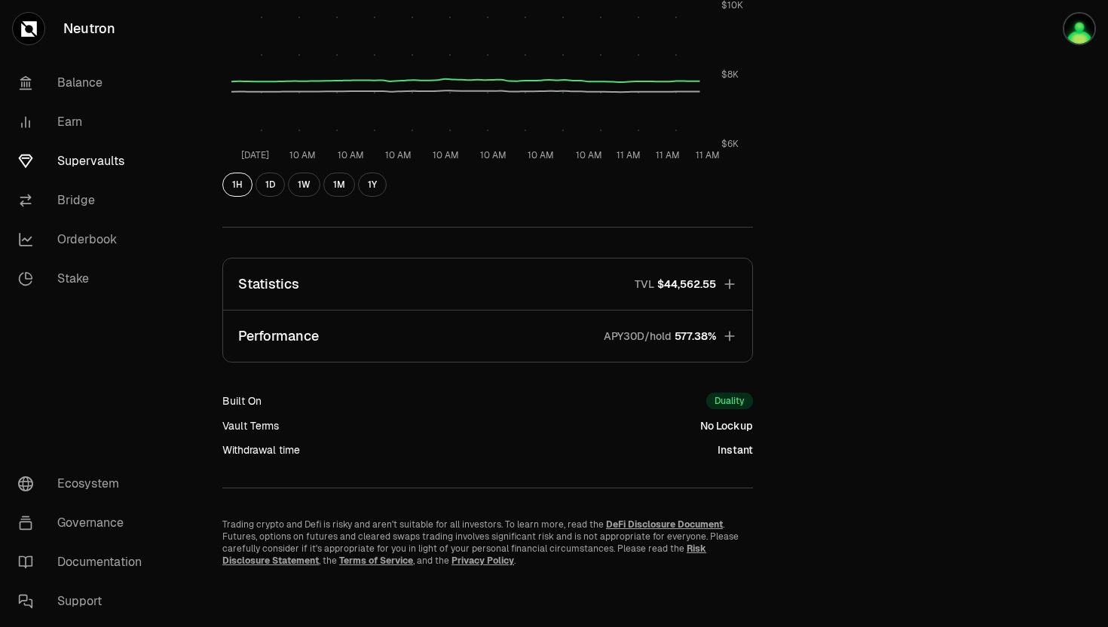
click at [612, 347] on button "Performance APY30D/hold 577.38%" at bounding box center [487, 335] width 529 height 51
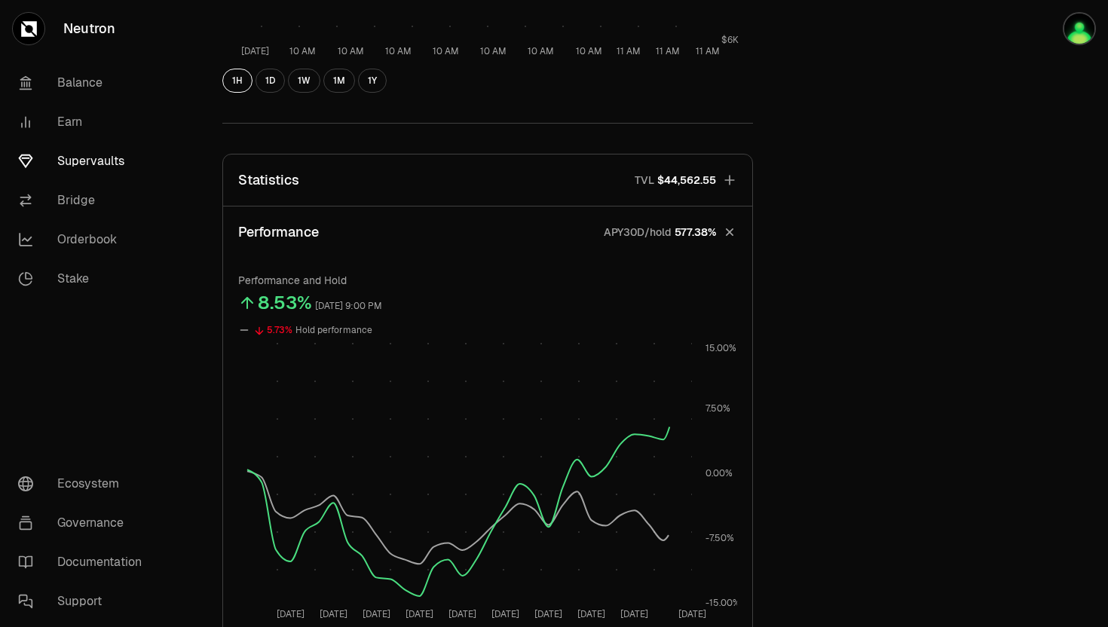
scroll to position [1016, 0]
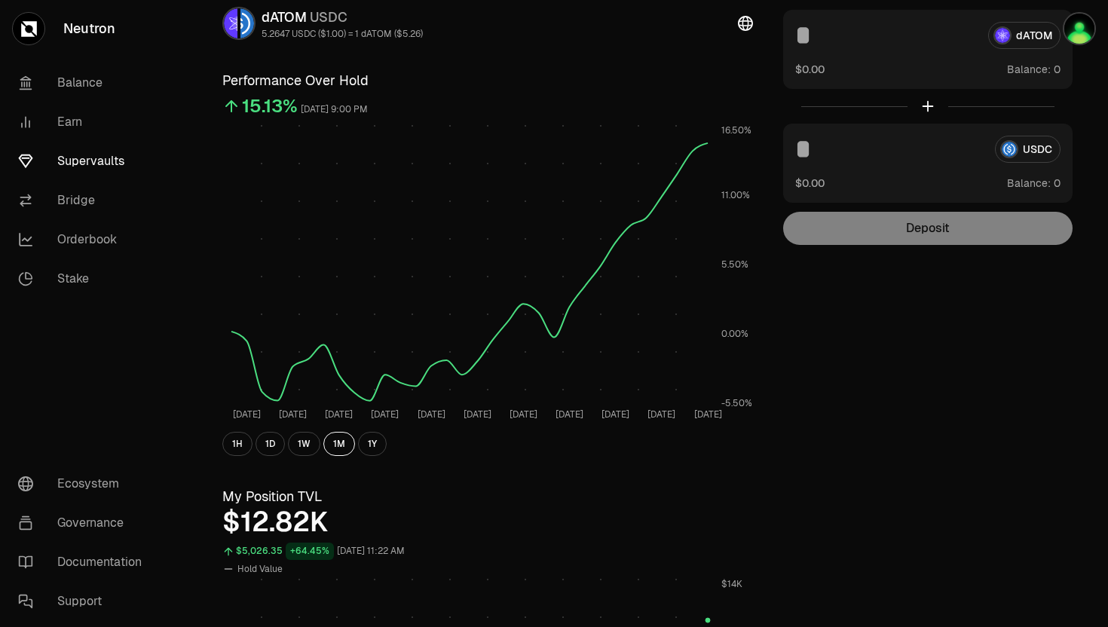
scroll to position [0, 0]
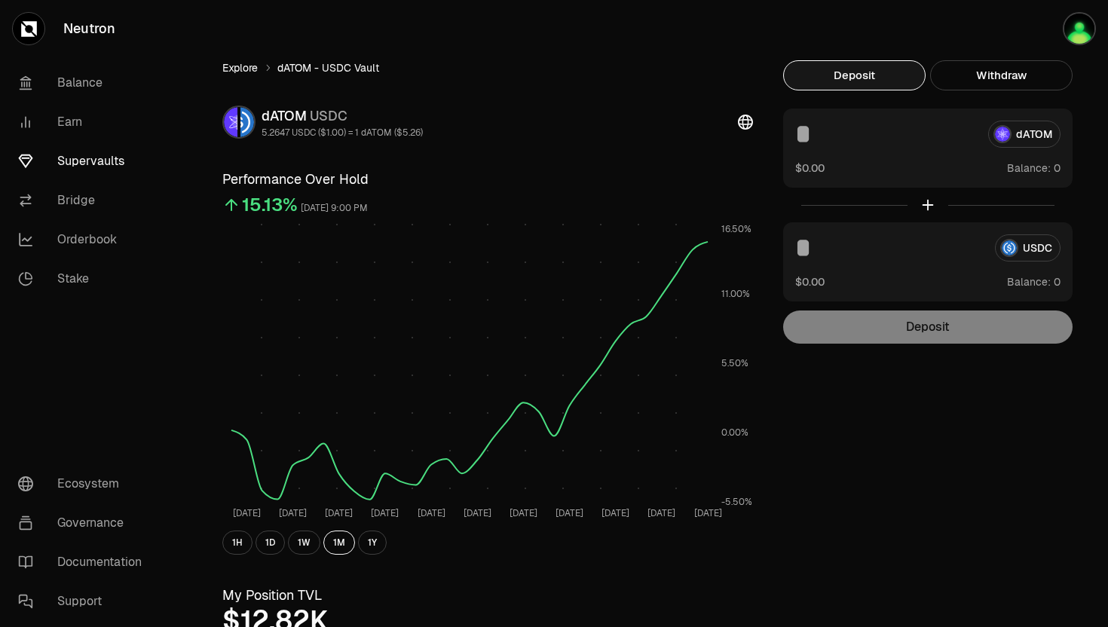
click at [250, 69] on link "Explore" at bounding box center [239, 67] width 35 height 15
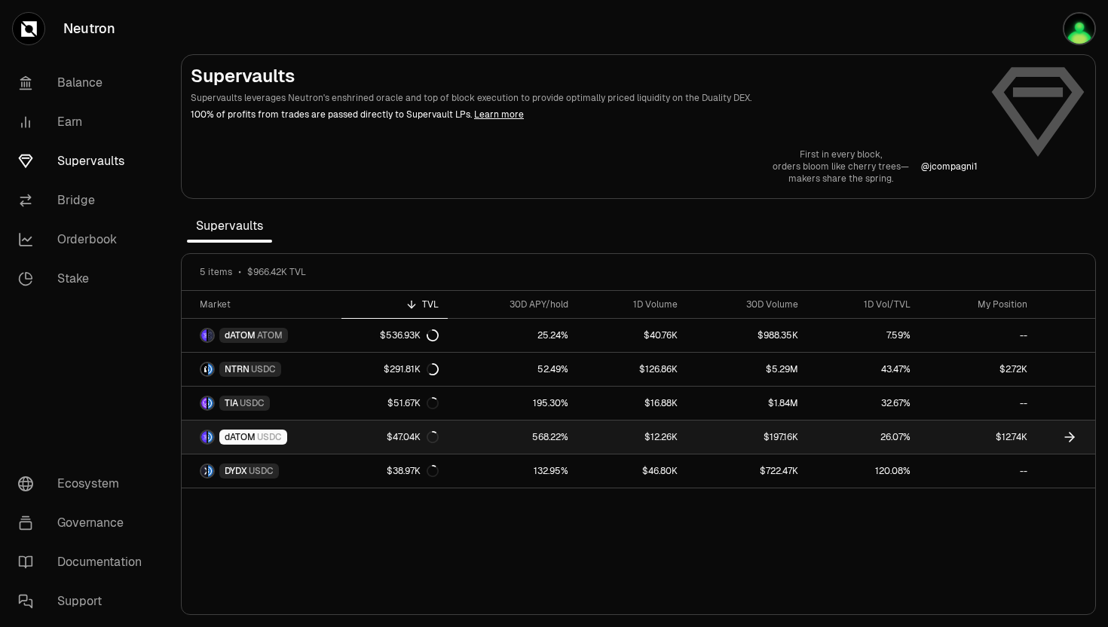
click at [203, 439] on img at bounding box center [203, 437] width 5 height 12
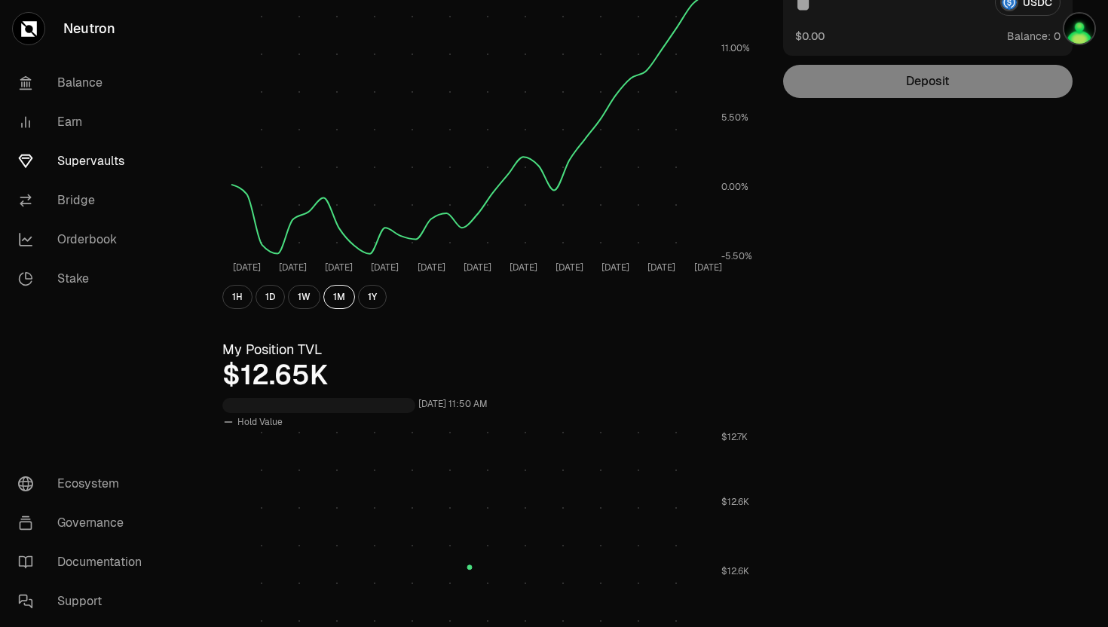
scroll to position [301, 0]
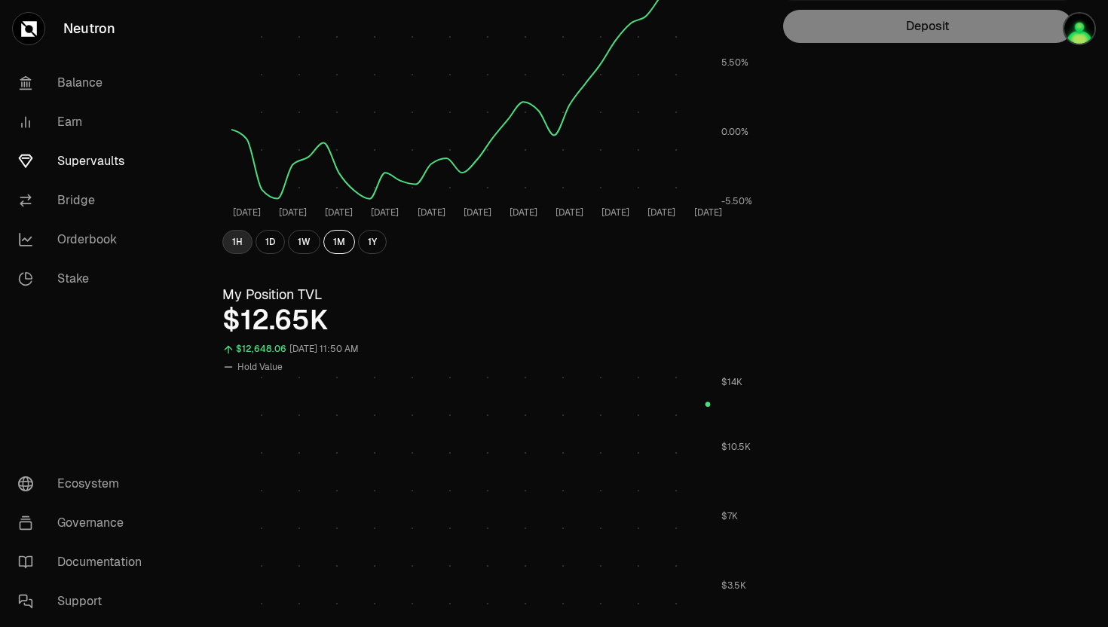
click at [226, 245] on button "1H" at bounding box center [237, 242] width 30 height 24
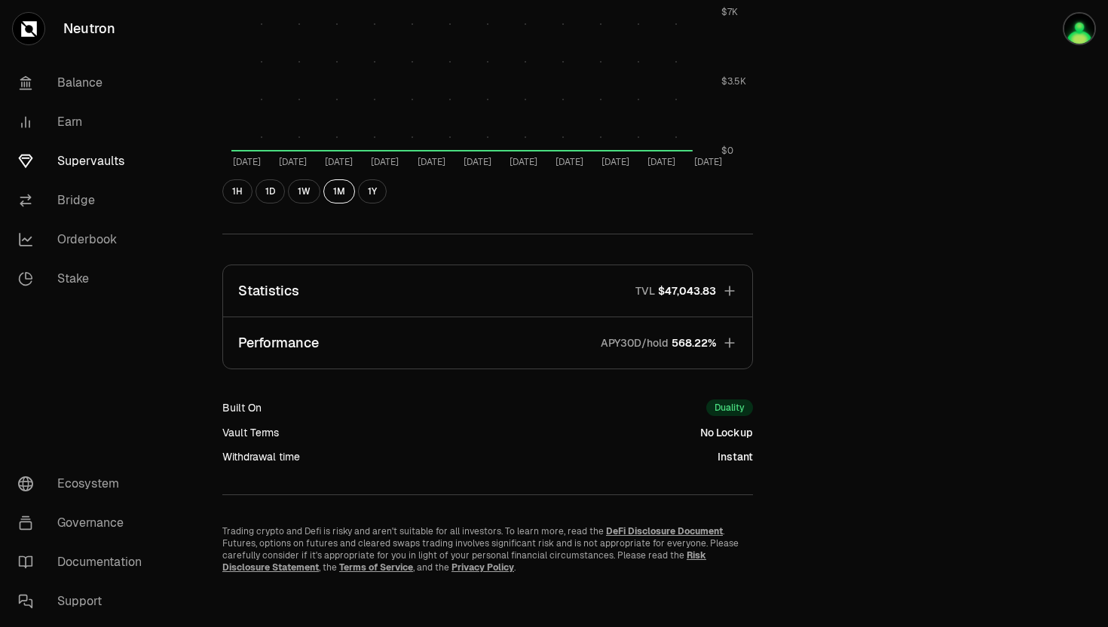
scroll to position [812, 0]
